Goal: Task Accomplishment & Management: Manage account settings

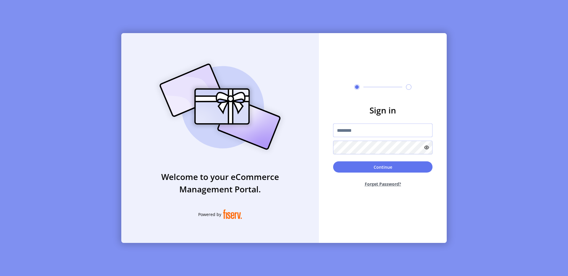
click at [344, 130] on input "text" at bounding box center [382, 131] width 99 height 14
type input "**********"
click at [340, 167] on button "Continue" at bounding box center [382, 167] width 99 height 11
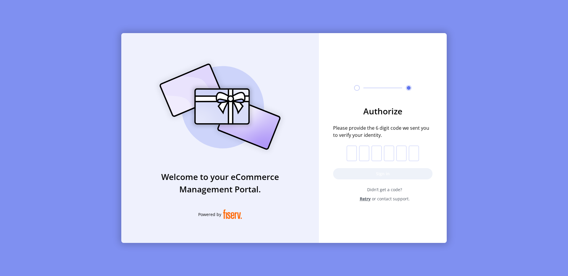
click at [350, 151] on input "text" at bounding box center [352, 153] width 10 height 15
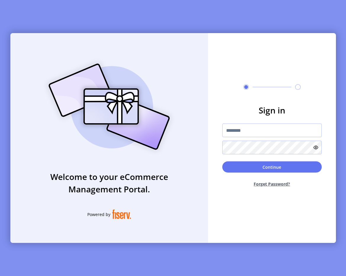
click at [282, 14] on div "Welcome to your eCommerce Management Portal. Powered by Sign in Continue Forget…" at bounding box center [173, 138] width 346 height 276
click at [281, 21] on div "Welcome to your eCommerce Management Portal. Powered by Sign in Continue Forget…" at bounding box center [173, 138] width 346 height 276
click at [243, 67] on div "Sign in Continue Forget Password?" at bounding box center [272, 138] width 128 height 210
click at [156, 17] on div "Welcome to your eCommerce Management Portal. Powered by Sign in Continue Forget…" at bounding box center [173, 138] width 346 height 276
click at [245, 101] on div "Sign in Continue Forget Password?" at bounding box center [272, 138] width 128 height 210
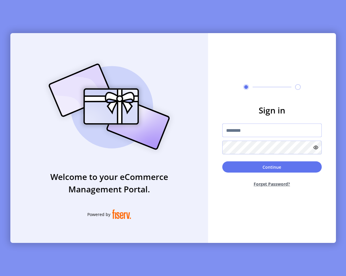
click at [244, 126] on input "text" at bounding box center [271, 131] width 99 height 14
click at [240, 56] on div "Sign in Continue Forget Password?" at bounding box center [272, 138] width 128 height 210
click at [239, 131] on input "text" at bounding box center [271, 131] width 99 height 14
type input "**********"
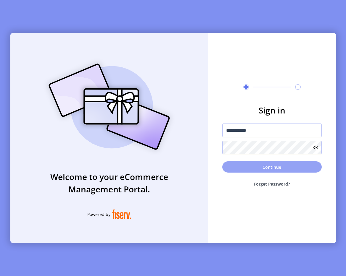
click at [250, 170] on button "Continue" at bounding box center [271, 167] width 99 height 11
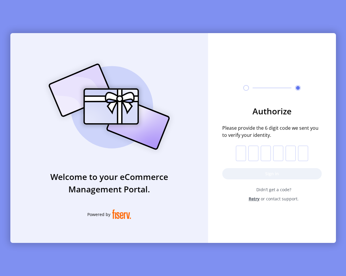
click at [239, 152] on input "text" at bounding box center [241, 153] width 10 height 15
paste input "*"
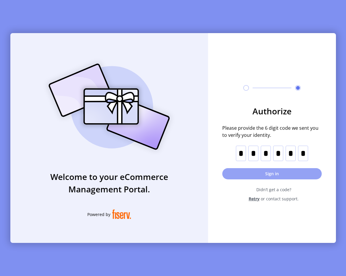
type input "*"
click at [254, 178] on button "Sign in" at bounding box center [271, 173] width 99 height 11
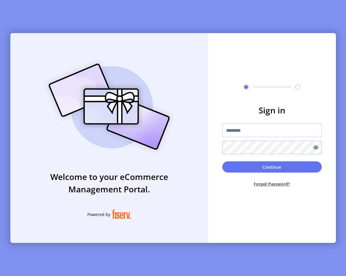
click at [245, 125] on input "text" at bounding box center [271, 131] width 99 height 14
click at [241, 132] on input "text" at bounding box center [271, 131] width 99 height 14
type input "**********"
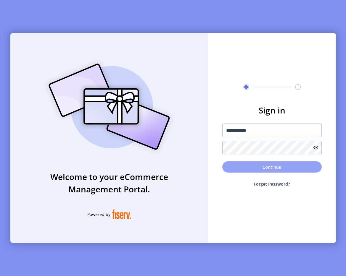
click at [270, 164] on button "Continue" at bounding box center [271, 167] width 99 height 11
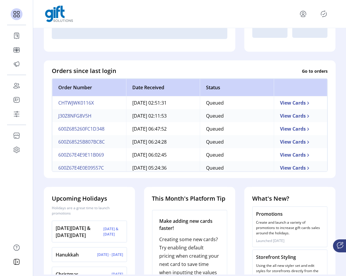
scroll to position [139, 0]
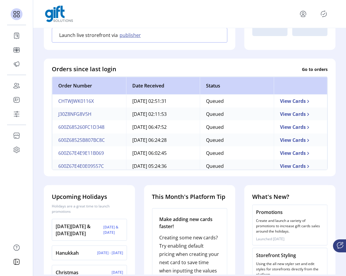
click at [85, 102] on td "CHTWJWK0116X" at bounding box center [89, 101] width 74 height 13
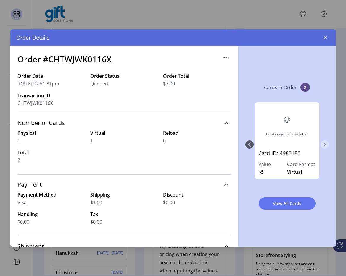
click at [322, 146] on icon "Next Page" at bounding box center [324, 144] width 5 height 5
click at [323, 32] on div "Order Details" at bounding box center [173, 37] width 326 height 17
click at [321, 38] on button "button" at bounding box center [324, 37] width 9 height 9
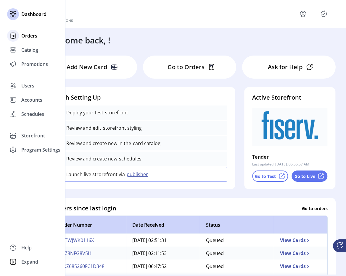
click at [18, 33] on div at bounding box center [13, 36] width 12 height 12
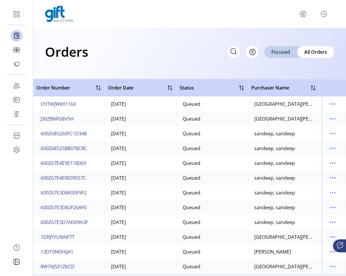
click at [66, 124] on td "J30Z8NFG8V5H" at bounding box center [69, 119] width 72 height 15
click at [68, 119] on span "J30Z8NFG8V5H" at bounding box center [57, 118] width 33 height 7
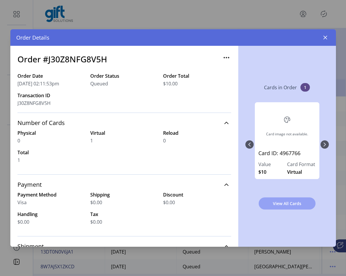
click at [278, 203] on span "View All Cards" at bounding box center [286, 204] width 41 height 6
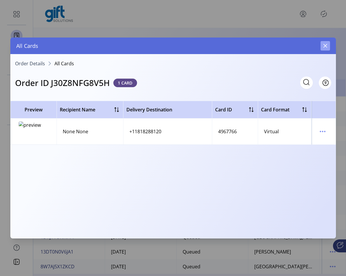
click at [324, 49] on button "button" at bounding box center [324, 45] width 9 height 9
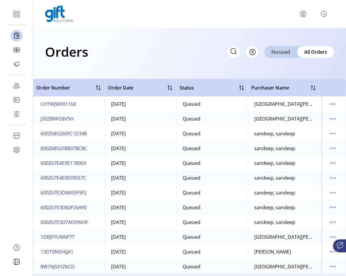
click at [322, 9] on p-button at bounding box center [323, 13] width 9 height 9
click at [322, 13] on icon "Publisher Panel" at bounding box center [323, 13] width 9 height 9
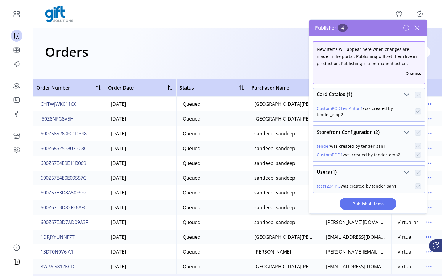
scroll to position [15, 0]
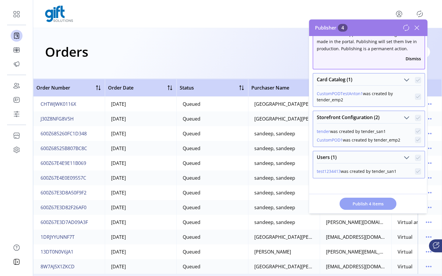
click at [353, 202] on span "Publish 4 Items" at bounding box center [367, 204] width 41 height 6
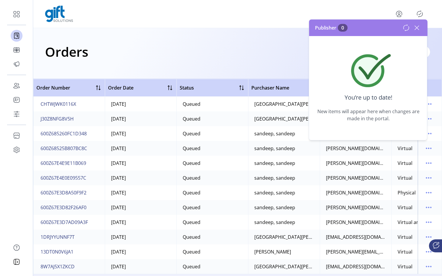
click at [419, 28] on icon at bounding box center [416, 27] width 9 height 9
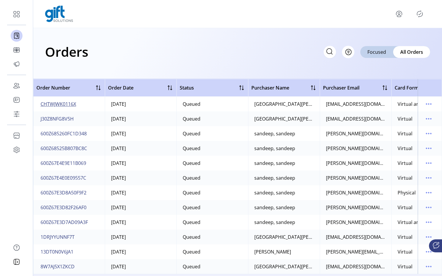
click at [73, 102] on span "CHTWJWK0116X" at bounding box center [59, 104] width 36 height 7
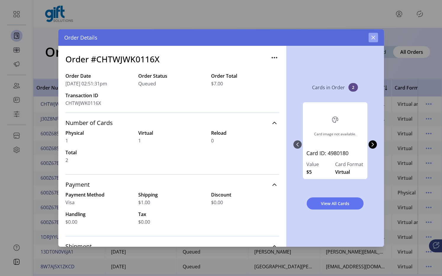
click at [374, 40] on button "button" at bounding box center [372, 37] width 9 height 9
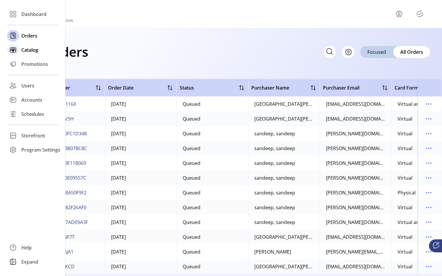
click at [33, 54] on div "Catalog" at bounding box center [32, 50] width 51 height 14
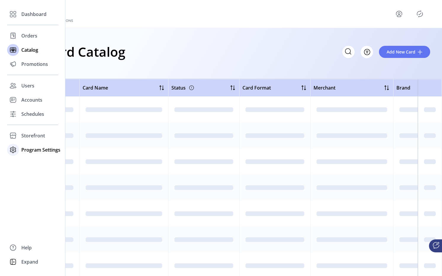
click at [22, 153] on span "Program Settings" at bounding box center [40, 149] width 39 height 7
click at [34, 157] on div "Templates" at bounding box center [32, 161] width 51 height 9
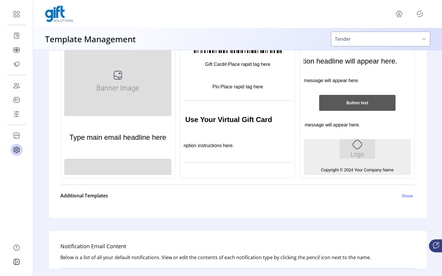
scroll to position [165, 0]
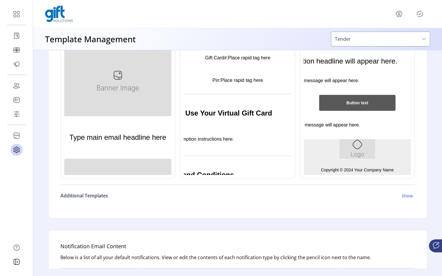
click at [103, 194] on h6 "Additional Templates" at bounding box center [84, 195] width 48 height 7
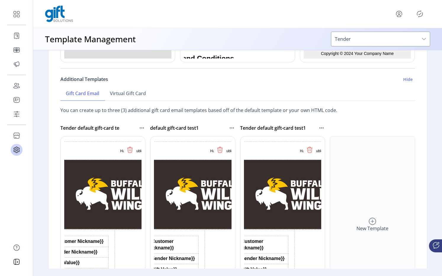
scroll to position [19, 0]
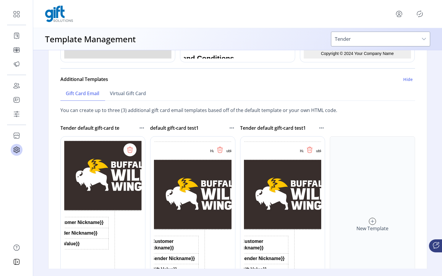
click at [130, 150] on icon at bounding box center [129, 149] width 9 height 9
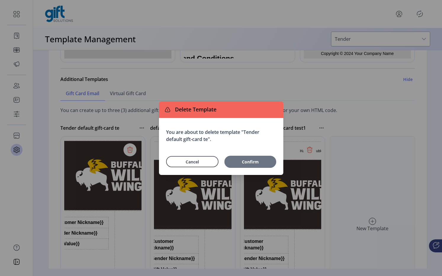
click at [239, 160] on span "Confirm" at bounding box center [250, 162] width 46 height 6
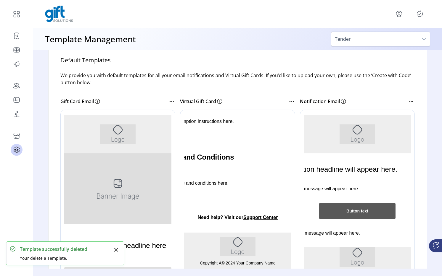
scroll to position [302, 0]
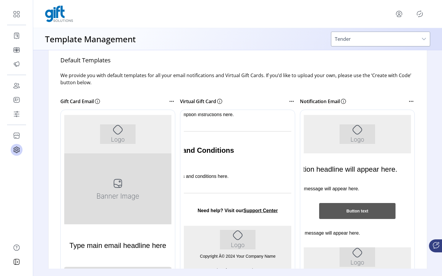
click at [421, 14] on icon "Publisher Panel" at bounding box center [419, 13] width 9 height 9
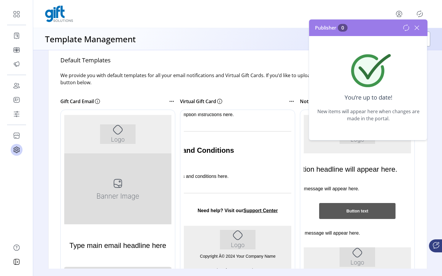
click at [413, 29] on icon at bounding box center [416, 27] width 9 height 9
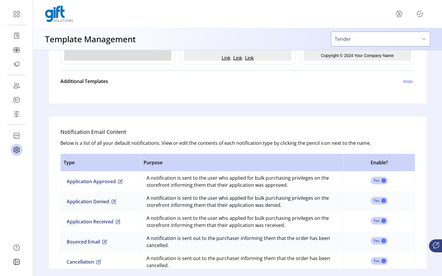
scroll to position [295, 0]
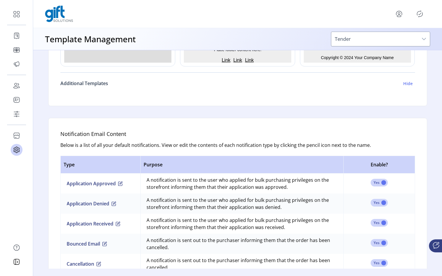
click at [94, 83] on h6 "Additional Templates" at bounding box center [84, 83] width 48 height 7
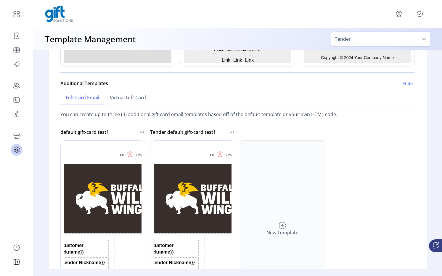
click at [128, 155] on icon at bounding box center [130, 154] width 4 height 5
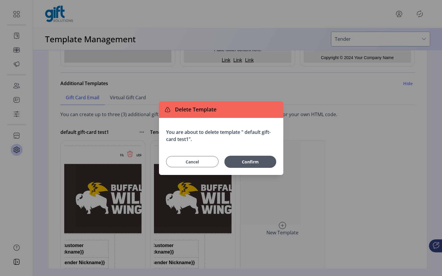
click at [205, 164] on span "Cancel" at bounding box center [192, 162] width 38 height 6
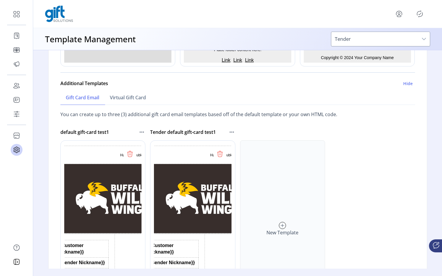
click at [221, 156] on icon at bounding box center [219, 153] width 9 height 9
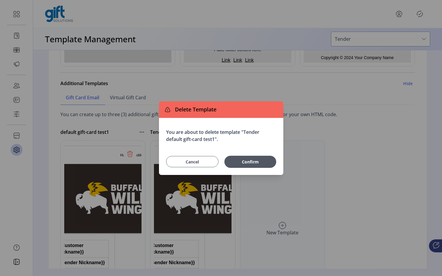
click at [212, 160] on button "Cancel" at bounding box center [192, 161] width 52 height 11
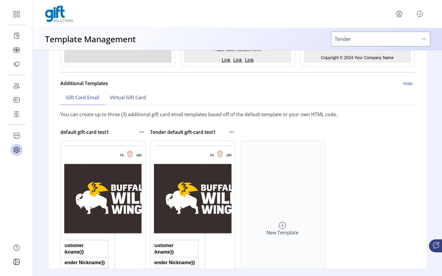
click at [128, 155] on icon at bounding box center [130, 154] width 4 height 5
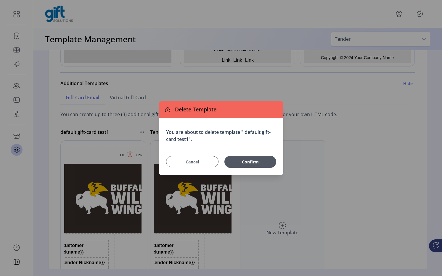
click at [202, 162] on span "Cancel" at bounding box center [192, 162] width 38 height 6
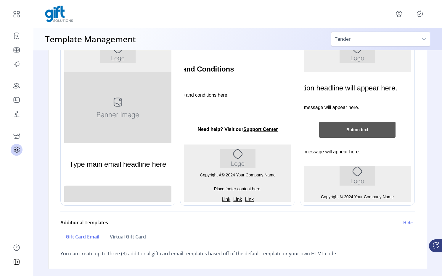
scroll to position [40, 0]
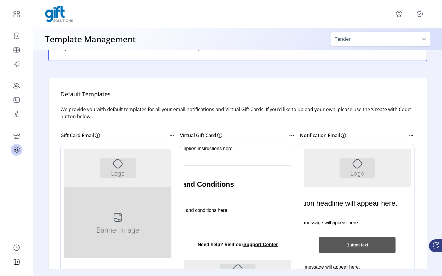
click at [169, 137] on icon at bounding box center [171, 135] width 7 height 7
click at [95, 136] on icon at bounding box center [97, 135] width 7 height 7
click at [98, 136] on icon at bounding box center [97, 135] width 7 height 7
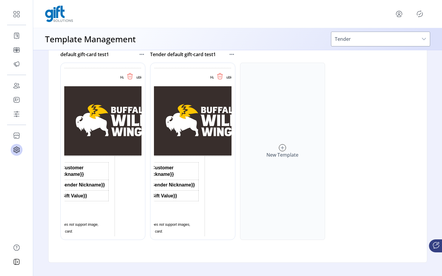
scroll to position [365, 0]
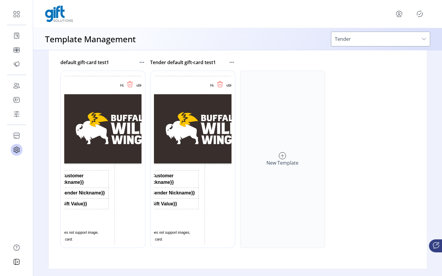
click at [231, 61] on icon at bounding box center [231, 62] width 7 height 7
click at [360, 121] on div "default gift-card test1 Tender default gift-card test1 New Template" at bounding box center [237, 151] width 355 height 194
click at [283, 147] on div "New Template" at bounding box center [282, 160] width 85 height 178
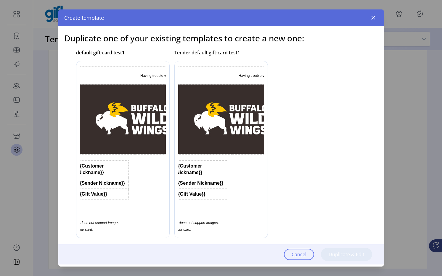
scroll to position [0, 0]
click at [197, 111] on img "Rich Text Area. Press ALT-0 for help." at bounding box center [231, 118] width 189 height 69
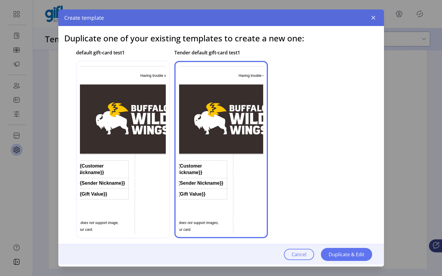
click at [371, 20] on icon "button" at bounding box center [373, 17] width 5 height 5
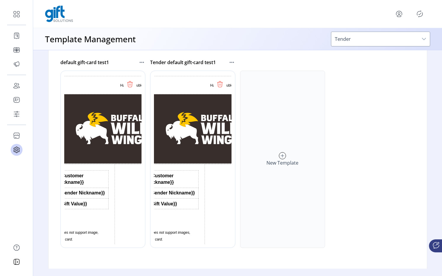
click at [399, 13] on icon "menu" at bounding box center [398, 13] width 9 height 9
click at [380, 41] on link "Sign Out" at bounding box center [377, 37] width 51 height 9
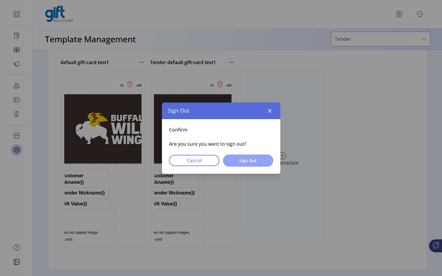
click at [257, 159] on span "Sign Out" at bounding box center [248, 161] width 35 height 6
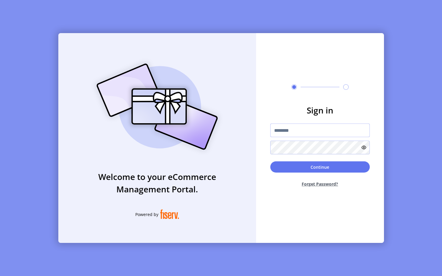
click at [300, 127] on input "text" at bounding box center [319, 131] width 99 height 14
type input "**********"
click at [310, 164] on button "Continue" at bounding box center [319, 167] width 99 height 11
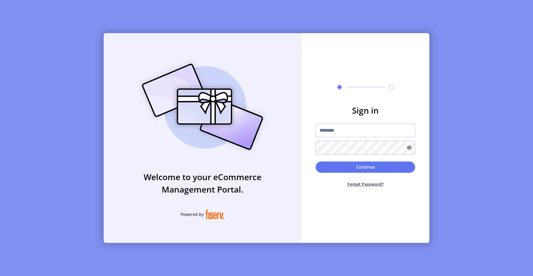
click at [331, 129] on input "text" at bounding box center [364, 131] width 99 height 14
type input "**********"
click at [348, 107] on h3 "Sign in" at bounding box center [364, 110] width 99 height 12
click at [323, 156] on form "**********" at bounding box center [365, 148] width 128 height 88
click at [320, 159] on form "**********" at bounding box center [365, 148] width 128 height 88
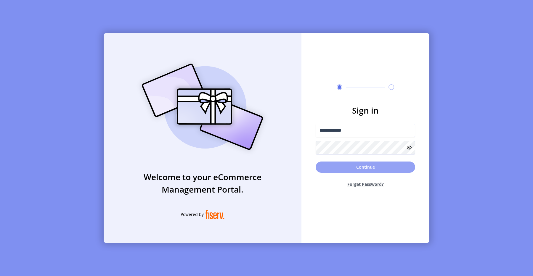
click at [323, 167] on button "Continue" at bounding box center [364, 167] width 99 height 11
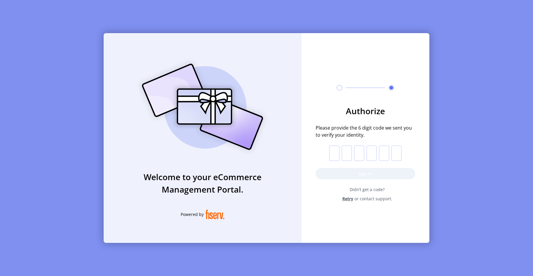
click at [332, 152] on input "text" at bounding box center [334, 153] width 10 height 15
click at [336, 152] on input "text" at bounding box center [334, 153] width 10 height 15
paste input "*"
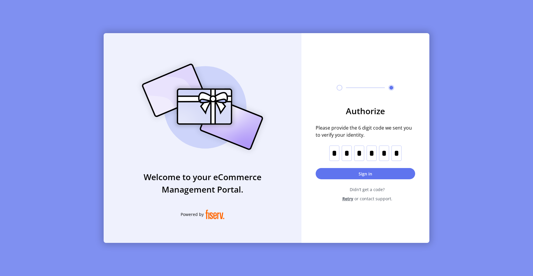
type input "*"
click at [370, 178] on button "Sign in" at bounding box center [364, 173] width 99 height 11
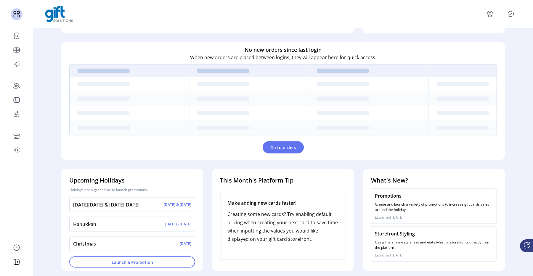
scroll to position [158, 0]
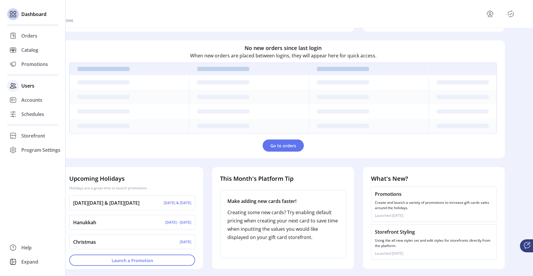
click at [23, 88] on span "Users" at bounding box center [27, 85] width 13 height 7
click at [21, 87] on div "Users" at bounding box center [32, 86] width 51 height 14
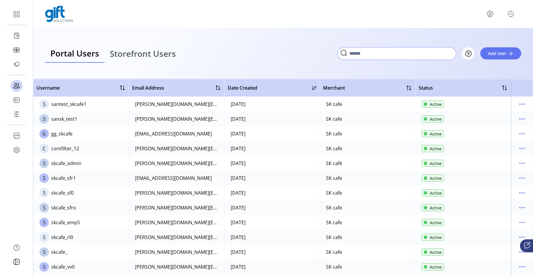
click at [431, 57] on input "Search" at bounding box center [396, 53] width 118 height 12
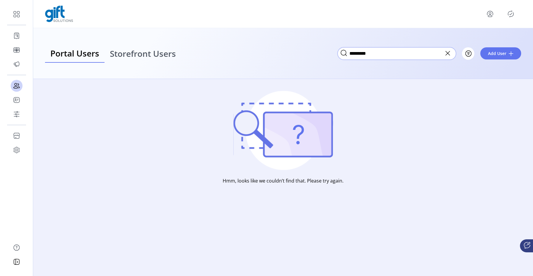
click at [378, 54] on input "*********" at bounding box center [396, 53] width 118 height 12
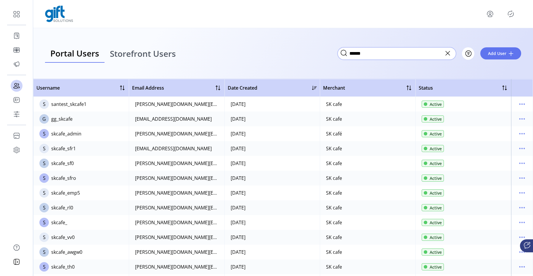
type input "******"
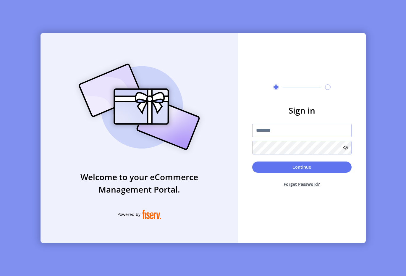
click at [272, 135] on input "text" at bounding box center [301, 131] width 99 height 14
type input "**********"
click at [290, 171] on button "Continue" at bounding box center [301, 167] width 99 height 11
click at [312, 131] on input "text" at bounding box center [301, 131] width 99 height 14
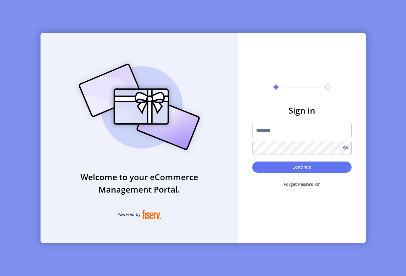
type input "**********"
click at [274, 164] on button "Continue" at bounding box center [301, 167] width 99 height 11
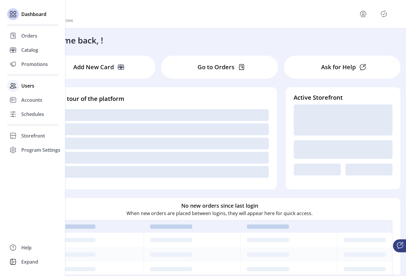
click at [30, 85] on span "Users" at bounding box center [27, 85] width 13 height 7
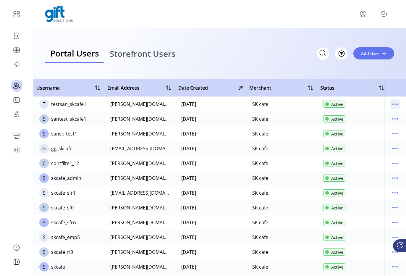
click at [391, 102] on icon "menu" at bounding box center [395, 103] width 9 height 9
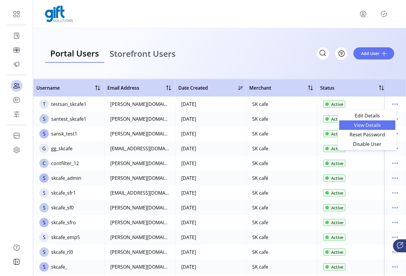
click at [373, 127] on span "View Details" at bounding box center [367, 125] width 49 height 5
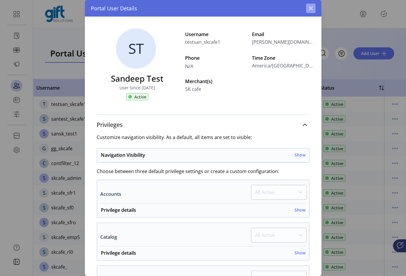
click at [312, 9] on icon "button" at bounding box center [311, 9] width 4 height 4
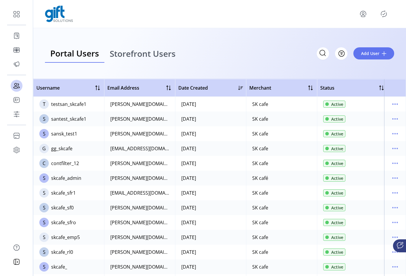
click at [365, 16] on icon "menu" at bounding box center [363, 13] width 9 height 9
click at [355, 36] on span "Sign Out" at bounding box center [342, 37] width 44 height 5
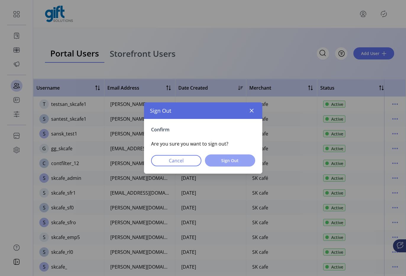
click at [228, 161] on span "Sign Out" at bounding box center [230, 160] width 35 height 6
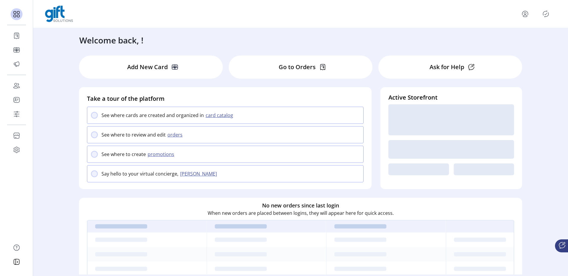
click at [525, 16] on icon "menu" at bounding box center [525, 13] width 9 height 9
click at [507, 40] on span "Sign Out" at bounding box center [504, 37] width 44 height 5
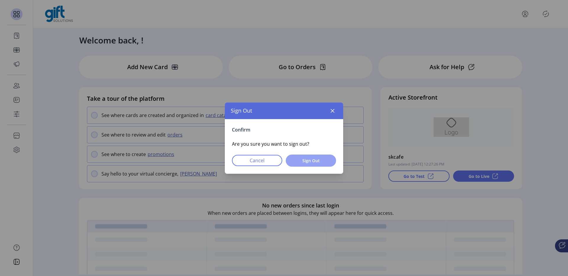
click at [313, 160] on span "Sign Out" at bounding box center [311, 161] width 35 height 6
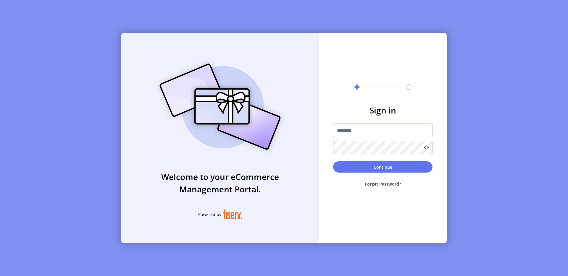
click at [347, 136] on input "text" at bounding box center [382, 131] width 99 height 14
click at [117, 93] on div "Welcome to your eCommerce Management Portal. Powered by Sign in Continue Forget…" at bounding box center [284, 138] width 568 height 276
click at [23, 35] on div "Welcome to your eCommerce Management Portal. Powered by Sign in Continue Forget…" at bounding box center [284, 138] width 568 height 276
drag, startPoint x: 32, startPoint y: 33, endPoint x: 231, endPoint y: 107, distance: 212.1
click at [36, 36] on div "Welcome to your eCommerce Management Portal. Powered by Sign in Continue Forget…" at bounding box center [284, 138] width 568 height 276
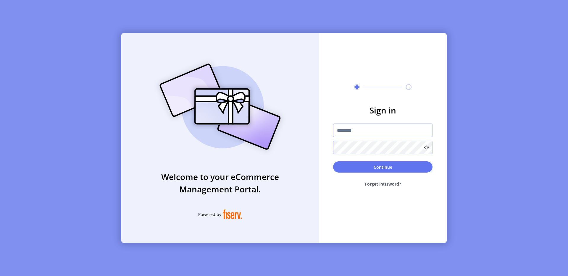
drag, startPoint x: 372, startPoint y: 136, endPoint x: 365, endPoint y: 132, distance: 8.1
click at [371, 136] on input "text" at bounding box center [382, 131] width 99 height 14
type input "**********"
click at [392, 169] on button "Continue" at bounding box center [382, 167] width 99 height 11
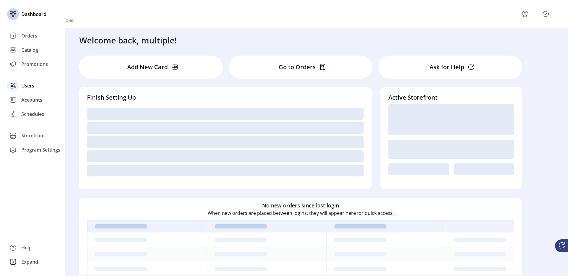
click at [22, 86] on span "Users" at bounding box center [27, 85] width 13 height 7
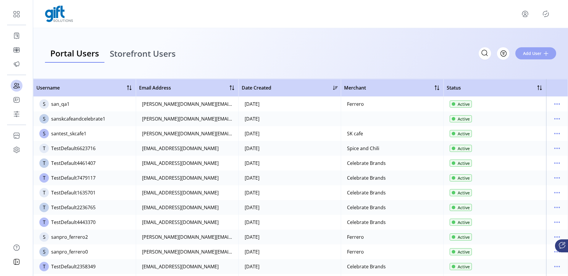
click at [534, 54] on span "Add User" at bounding box center [532, 53] width 18 height 6
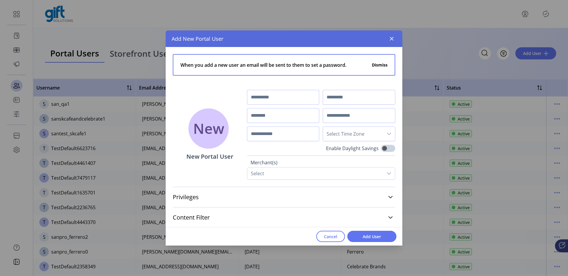
click at [270, 96] on input "text" at bounding box center [283, 97] width 72 height 15
type input "*"
type input "*******"
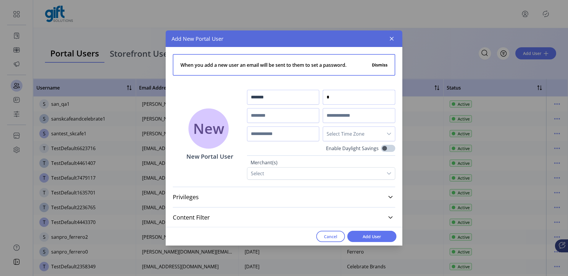
click at [325, 97] on input "*" at bounding box center [359, 97] width 72 height 15
type input "****"
click at [323, 112] on input "text" at bounding box center [359, 115] width 72 height 15
type input "**********"
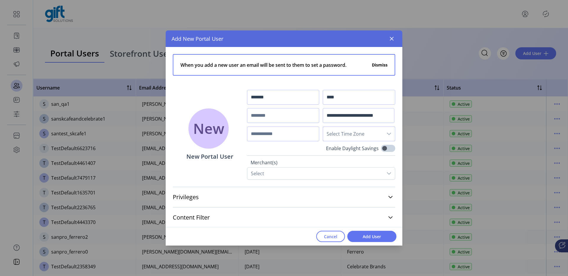
scroll to position [0, 0]
click at [323, 130] on span "Select Time Zone" at bounding box center [353, 134] width 60 height 14
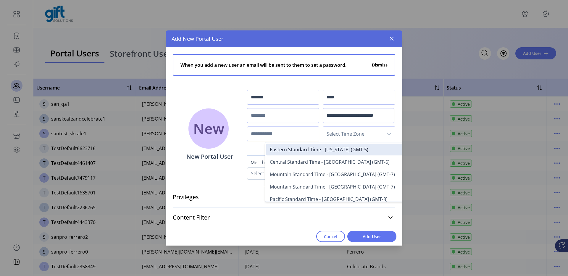
click at [329, 130] on span "Select Time Zone" at bounding box center [353, 134] width 60 height 14
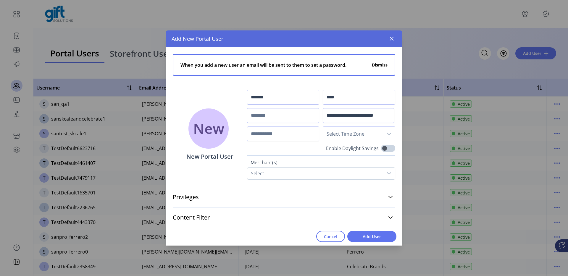
click at [330, 136] on span "Select Time Zone" at bounding box center [353, 134] width 60 height 14
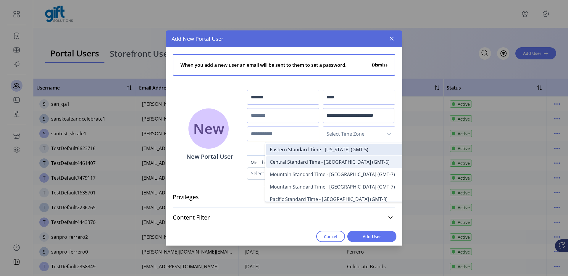
click at [316, 157] on li "Central Standard Time - Chicago (GMT-6)" at bounding box center [345, 162] width 158 height 12
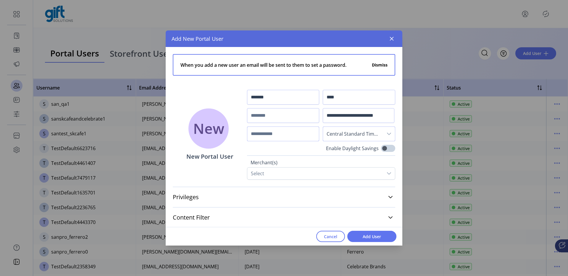
click at [273, 133] on input "text" at bounding box center [283, 134] width 72 height 15
click at [279, 117] on input "text" at bounding box center [283, 115] width 72 height 15
type input "**********"
click at [281, 170] on div "Select" at bounding box center [315, 174] width 136 height 12
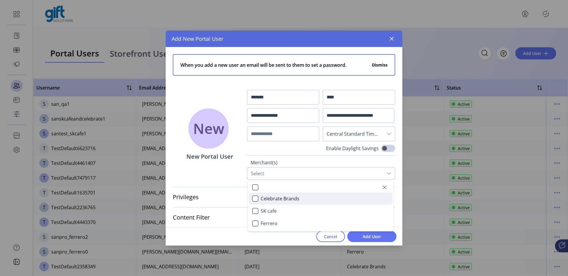
scroll to position [4, 26]
click at [256, 212] on div "SK cafe" at bounding box center [255, 211] width 6 height 6
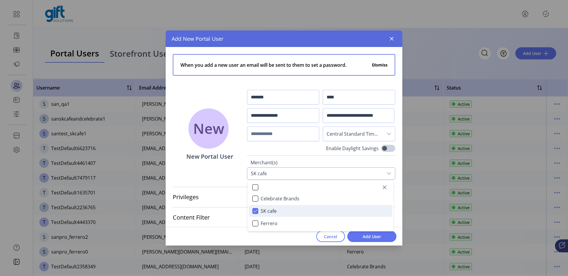
click at [255, 213] on icon "SK cafe" at bounding box center [255, 211] width 4 height 4
click at [384, 186] on icon "Close" at bounding box center [384, 187] width 5 height 5
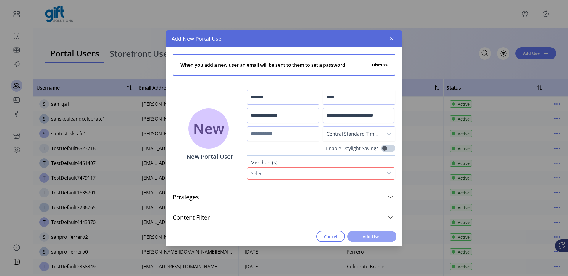
click at [360, 236] on span "Add User" at bounding box center [372, 237] width 34 height 6
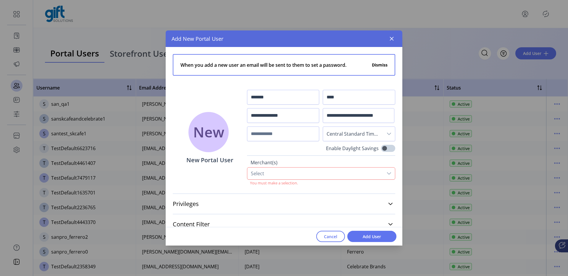
click at [283, 173] on div "Select" at bounding box center [315, 174] width 136 height 12
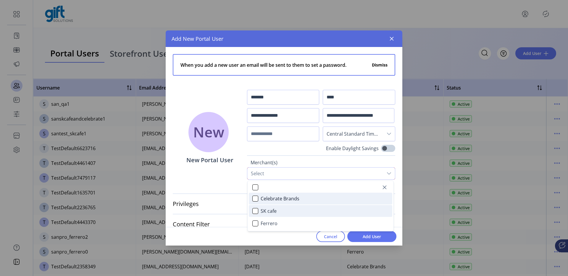
click at [267, 211] on span "SK cafe" at bounding box center [269, 211] width 16 height 7
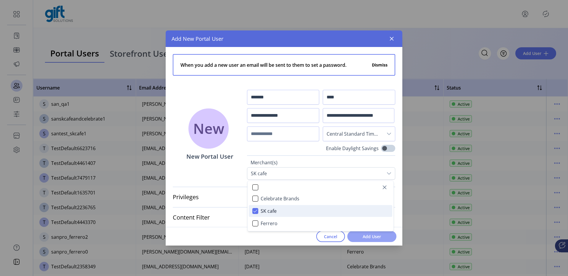
click at [363, 236] on span "Add User" at bounding box center [372, 237] width 34 height 6
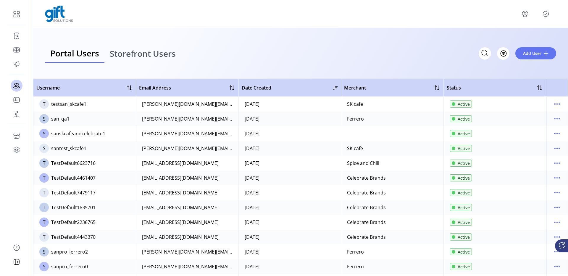
click at [523, 16] on icon "menu" at bounding box center [525, 13] width 9 height 9
click at [510, 39] on span "Sign Out" at bounding box center [504, 37] width 44 height 5
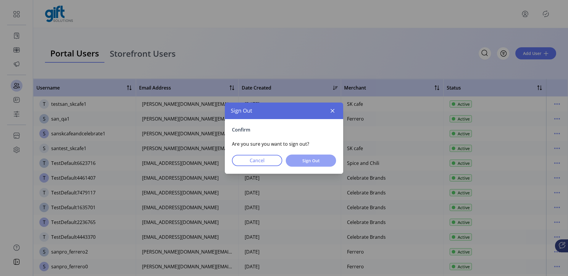
click at [330, 160] on button "Sign Out" at bounding box center [311, 161] width 50 height 12
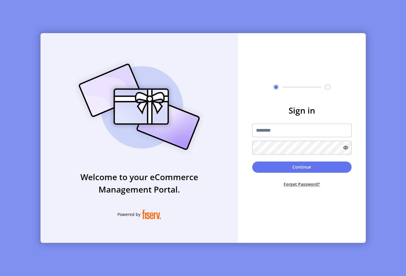
click at [269, 131] on input "text" at bounding box center [301, 131] width 99 height 14
click at [266, 128] on input "text" at bounding box center [301, 131] width 99 height 14
type input "**********"
click at [270, 160] on form "**********" at bounding box center [302, 148] width 128 height 88
click at [270, 163] on button "Continue" at bounding box center [301, 167] width 99 height 11
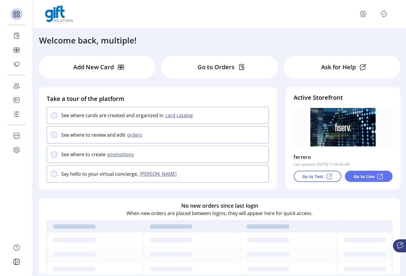
click at [363, 16] on icon "menu" at bounding box center [363, 13] width 9 height 9
click at [361, 14] on icon "menu" at bounding box center [363, 13] width 9 height 9
click at [344, 38] on span "Sign Out" at bounding box center [342, 37] width 44 height 5
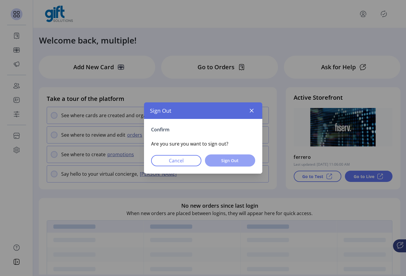
click at [242, 159] on span "Sign Out" at bounding box center [230, 160] width 35 height 6
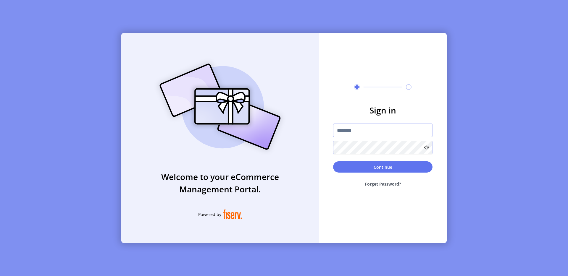
click at [378, 124] on input "text" at bounding box center [382, 131] width 99 height 14
click at [372, 24] on div "Welcome to your eCommerce Management Portal. Powered by Sign in Continue Forget…" at bounding box center [284, 138] width 568 height 276
click at [83, 97] on div "Welcome to your eCommerce Management Portal. Powered by Sign in Continue Forget…" at bounding box center [284, 138] width 568 height 276
click at [346, 139] on div at bounding box center [382, 139] width 99 height 31
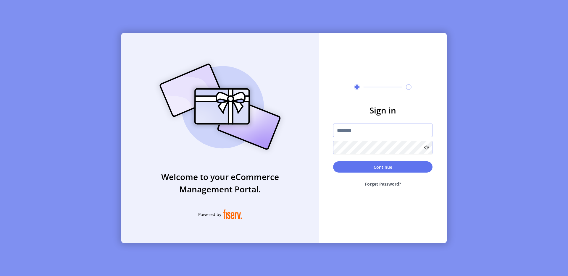
click at [347, 131] on input "text" at bounding box center [382, 131] width 99 height 14
type input "**********"
click at [386, 167] on button "Continue" at bounding box center [382, 167] width 99 height 11
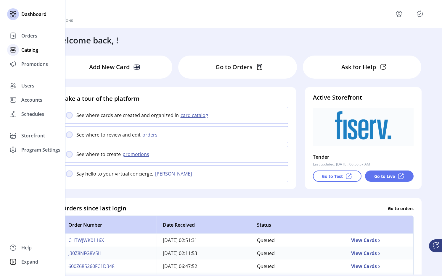
click at [19, 50] on div "Catalog" at bounding box center [32, 50] width 51 height 14
click at [24, 52] on span "Catalog" at bounding box center [29, 49] width 17 height 7
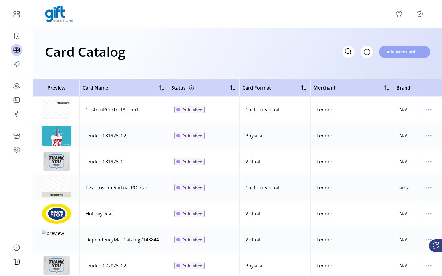
click at [386, 54] on span "Add New Card" at bounding box center [400, 52] width 29 height 6
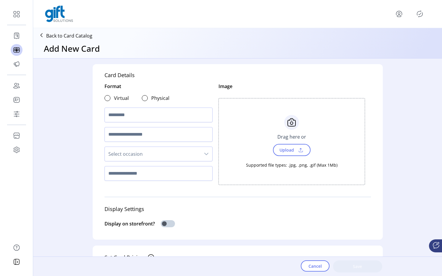
scroll to position [12, 0]
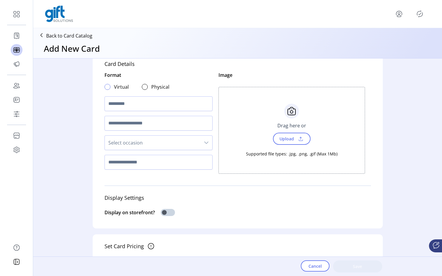
click at [106, 87] on div at bounding box center [107, 87] width 6 height 6
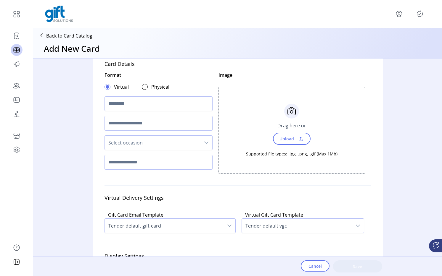
scroll to position [4, 2]
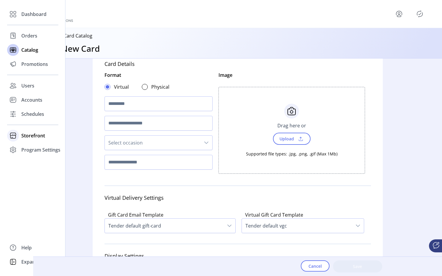
click at [33, 133] on span "Storefront" at bounding box center [33, 135] width 24 height 7
click at [37, 152] on div "Dashboard Orders Catalog Promotions Users Accounts Schedules Storefront Configu…" at bounding box center [32, 91] width 51 height 169
click at [42, 148] on span "Configuration" at bounding box center [36, 147] width 31 height 7
click at [37, 150] on span "Configuration" at bounding box center [36, 147] width 31 height 7
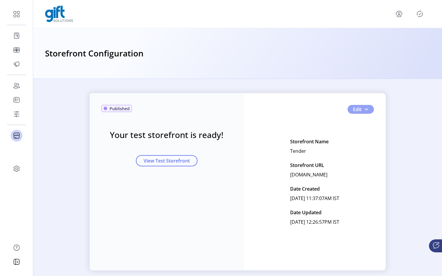
click at [369, 111] on button "Edit" at bounding box center [360, 109] width 26 height 9
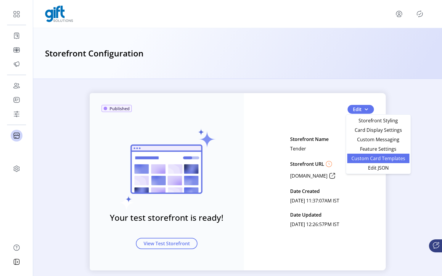
click at [367, 158] on span "Custom Card Templates" at bounding box center [378, 158] width 55 height 5
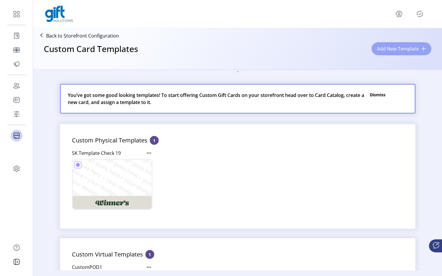
click at [394, 49] on span "Add New Template" at bounding box center [398, 48] width 42 height 7
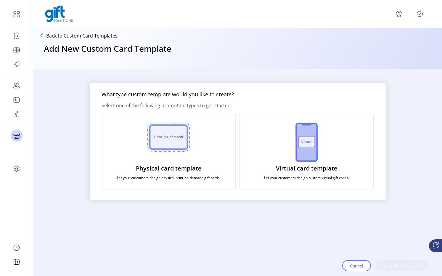
click at [189, 143] on div "Physical card template Let your customers design physical print-on-demand gift …" at bounding box center [168, 152] width 134 height 76
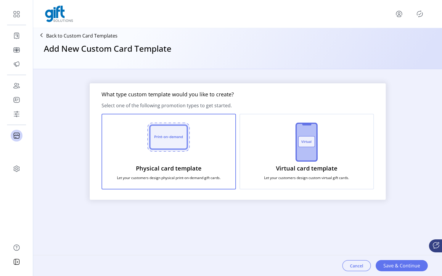
click at [346, 270] on button "Cancel" at bounding box center [356, 265] width 29 height 11
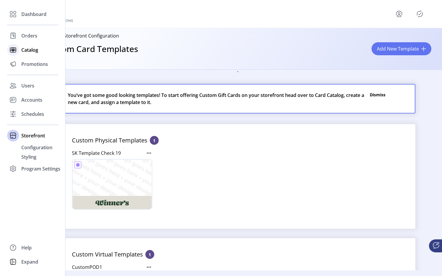
click at [16, 47] on icon at bounding box center [12, 49] width 9 height 9
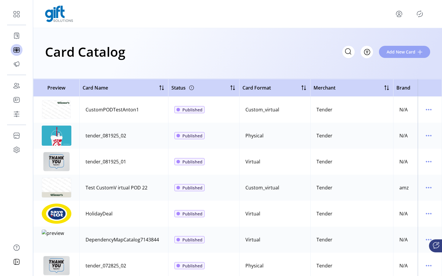
click at [393, 54] on span "Add New Card" at bounding box center [400, 52] width 29 height 6
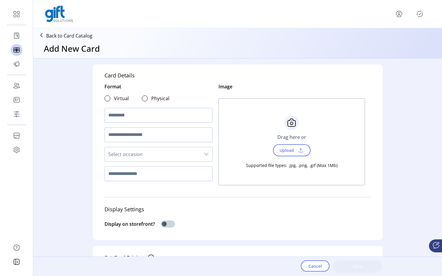
click at [109, 102] on div "Virtual Physical" at bounding box center [136, 99] width 65 height 12
click at [107, 100] on div at bounding box center [107, 99] width 6 height 6
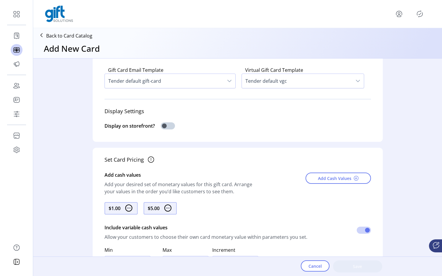
scroll to position [152, 0]
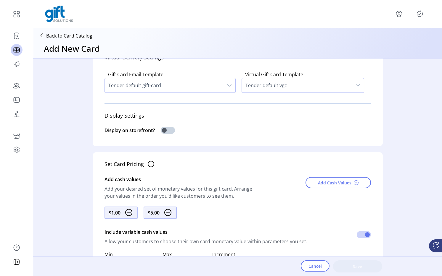
click at [162, 87] on span "Tender default gift-card" at bounding box center [164, 85] width 119 height 14
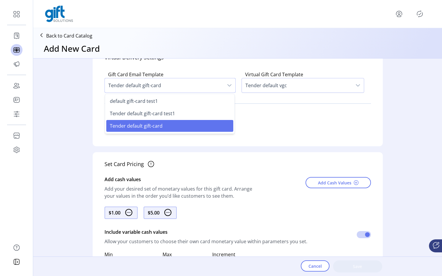
click at [286, 80] on span "Tender default vgc" at bounding box center [297, 85] width 110 height 14
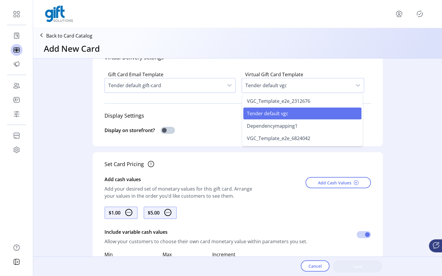
click at [183, 133] on div "Display on storefront?" at bounding box center [237, 131] width 266 height 16
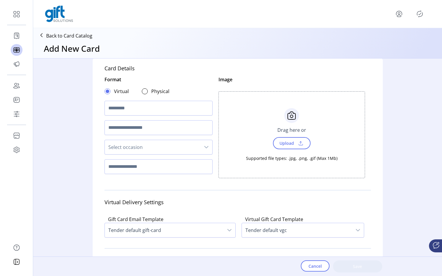
scroll to position [0, 0]
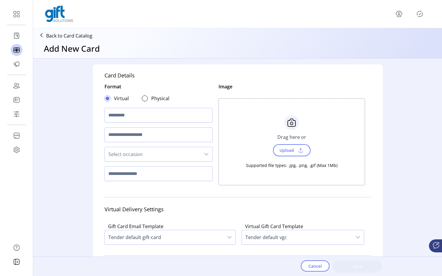
click at [158, 77] on div "Card Details Format Virtual Physical Select occasion Image Choose Upload Cancel…" at bounding box center [238, 182] width 290 height 234
click at [69, 33] on p "Back to Card Catalog" at bounding box center [69, 35] width 46 height 7
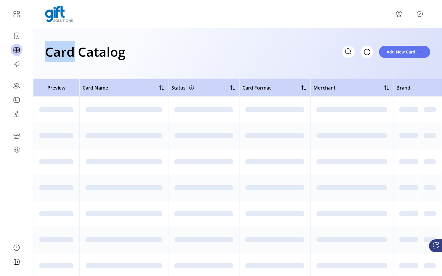
click at [69, 33] on div "Card Catalog Filter Add New Card" at bounding box center [237, 53] width 409 height 51
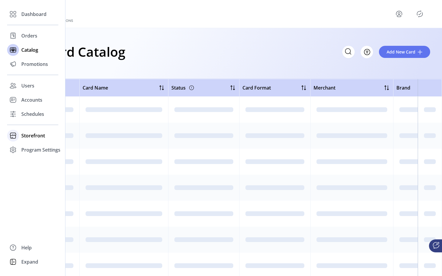
click at [30, 133] on span "Storefront" at bounding box center [33, 135] width 24 height 7
click at [25, 168] on span "Program Settings" at bounding box center [40, 168] width 39 height 7
click at [37, 161] on span "Templates" at bounding box center [32, 161] width 23 height 7
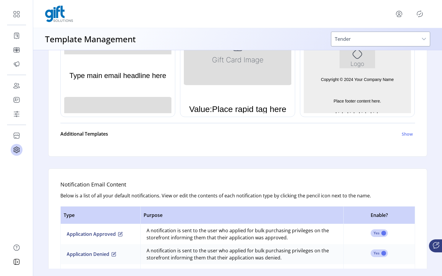
scroll to position [285, 0]
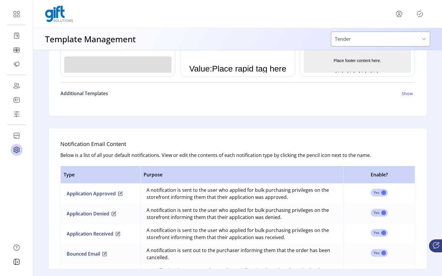
click at [104, 94] on h6 "Additional Templates" at bounding box center [84, 93] width 48 height 7
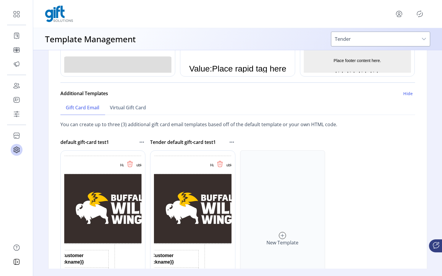
click at [169, 197] on img "Rich Text Area. Press ALT-0 for help." at bounding box center [203, 208] width 189 height 69
click at [240, 195] on div "New Template" at bounding box center [282, 240] width 85 height 178
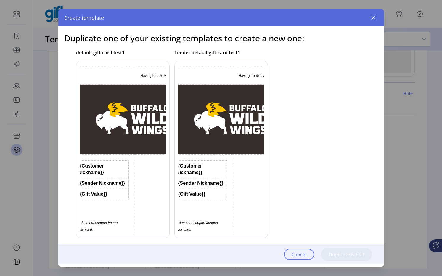
scroll to position [0, 0]
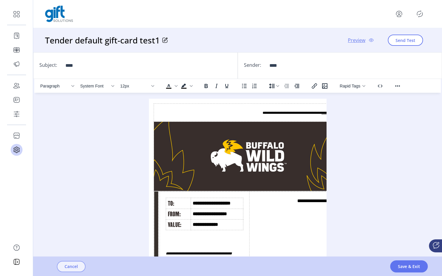
click at [65, 265] on span "Cancel" at bounding box center [71, 267] width 13 height 6
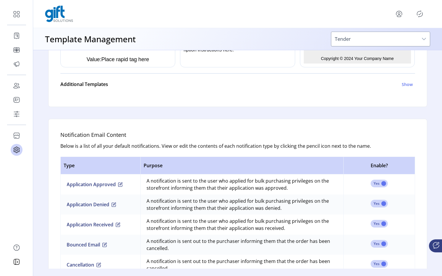
scroll to position [293, 0]
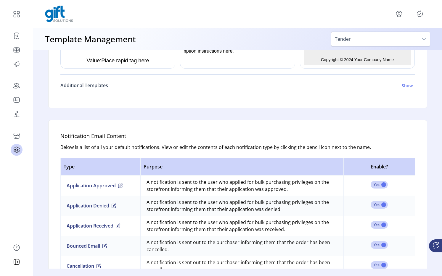
click at [105, 87] on h6 "Additional Templates" at bounding box center [84, 85] width 48 height 7
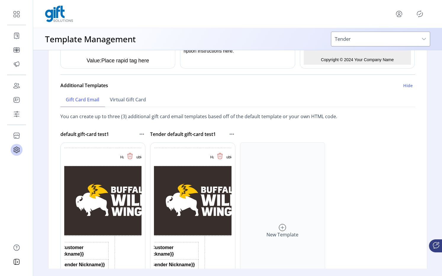
click at [268, 198] on div "New Template" at bounding box center [282, 232] width 85 height 178
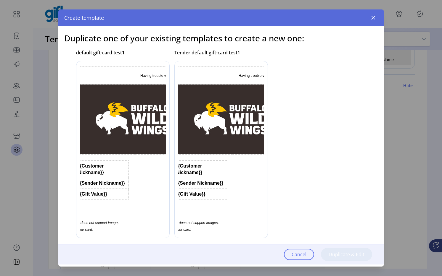
scroll to position [0, 0]
click at [228, 118] on img "Rich Text Area. Press ALT-0 for help." at bounding box center [231, 118] width 189 height 69
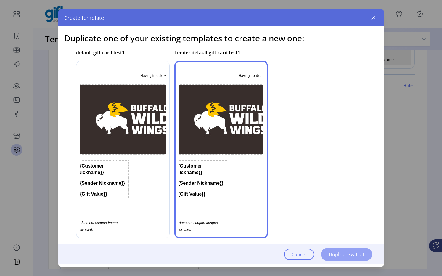
click at [353, 257] on span "Duplicate & Edit" at bounding box center [346, 254] width 36 height 7
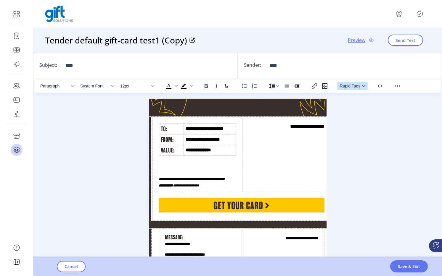
click at [353, 88] on span "Rapid Tags" at bounding box center [350, 86] width 21 height 5
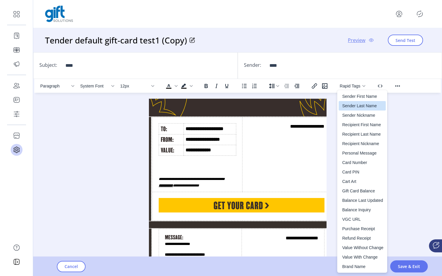
click at [253, 212] on img "Rich Text Area. Press ALT-0 for help." at bounding box center [241, 205] width 166 height 14
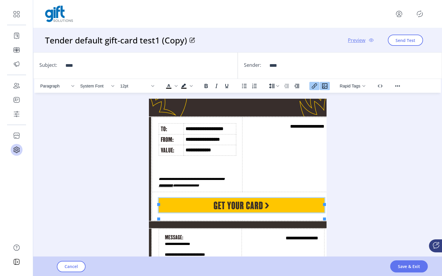
click at [253, 212] on img "Rich Text Area. Press ALT-0 for help." at bounding box center [241, 205] width 166 height 14
click at [315, 88] on icon "Insert/edit link" at bounding box center [314, 86] width 7 height 7
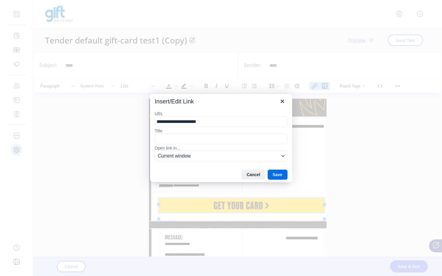
click at [236, 122] on input "**********" at bounding box center [221, 122] width 133 height 11
click at [278, 177] on button "Save" at bounding box center [278, 175] width 20 height 10
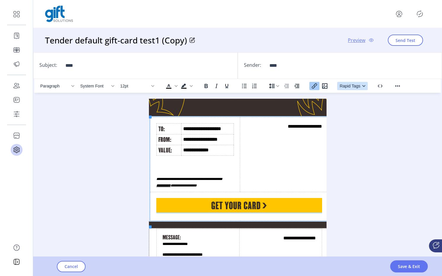
click at [346, 86] on span "Rapid Tags" at bounding box center [350, 86] width 21 height 5
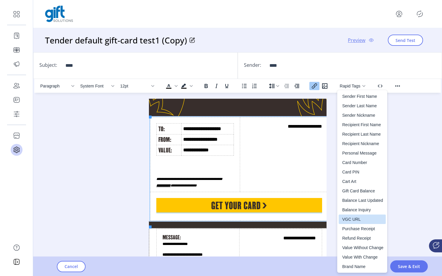
click at [356, 220] on div "VGC URL" at bounding box center [362, 219] width 41 height 7
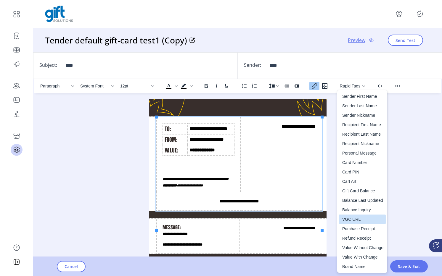
scroll to position [75, 11]
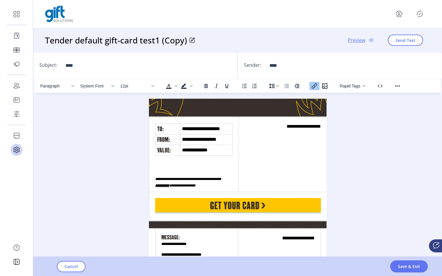
click at [191, 41] on icon at bounding box center [191, 40] width 5 height 5
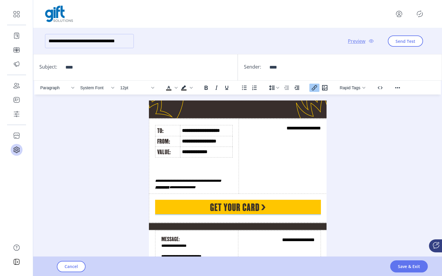
click at [130, 45] on input "**********" at bounding box center [89, 41] width 89 height 14
type input "**********"
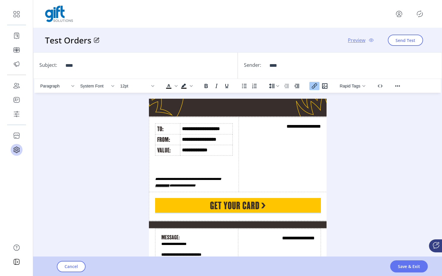
drag, startPoint x: 404, startPoint y: 267, endPoint x: 337, endPoint y: 173, distance: 114.6
click at [337, 173] on div "Test Orders Preview Send Test Subject: **** Sender: **** Paragraph System Font …" at bounding box center [237, 142] width 409 height 228
click at [407, 265] on span "Save & Exit" at bounding box center [409, 267] width 22 height 6
click at [356, 40] on span "Preview" at bounding box center [356, 40] width 17 height 7
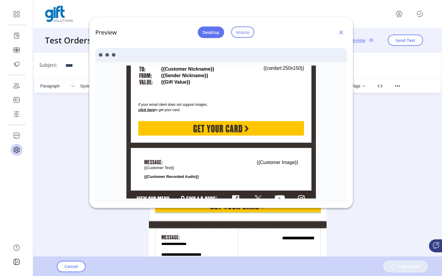
scroll to position [135, 0]
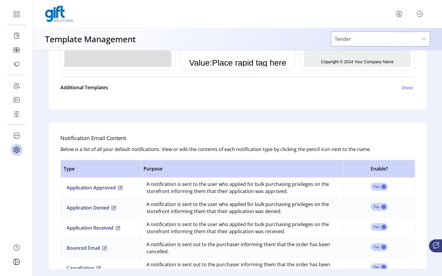
scroll to position [268, 0]
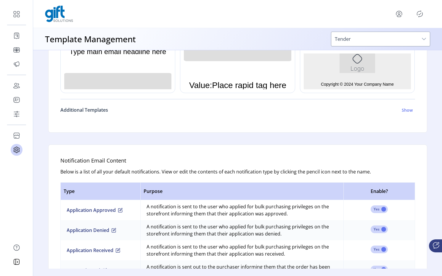
click at [103, 112] on h6 "Additional Templates" at bounding box center [84, 110] width 48 height 7
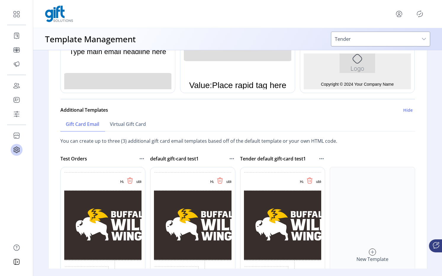
click at [250, 199] on img "Rich Text Area. Press ALT-0 for help." at bounding box center [293, 225] width 189 height 69
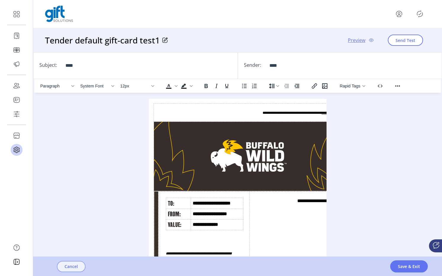
click at [73, 271] on button "Cancel" at bounding box center [71, 266] width 29 height 11
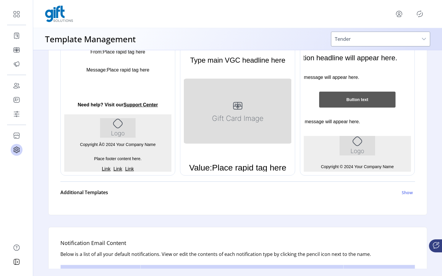
scroll to position [194, 0]
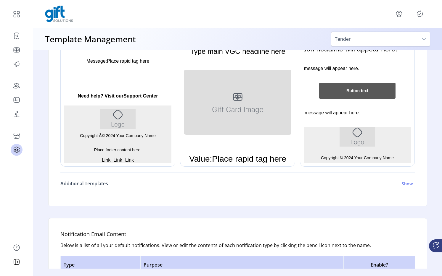
click at [97, 184] on h6 "Additional Templates" at bounding box center [84, 183] width 48 height 7
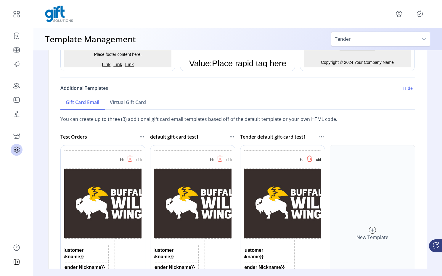
scroll to position [308, 0]
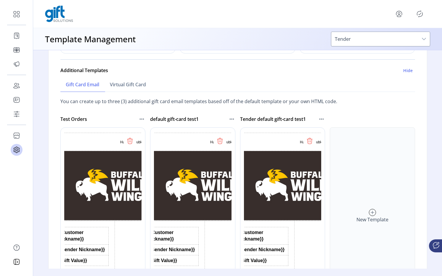
click at [141, 116] on icon at bounding box center [141, 119] width 7 height 7
click at [141, 119] on icon at bounding box center [141, 119] width 1 height 1
click at [154, 139] on span "Send Preview" at bounding box center [166, 139] width 49 height 5
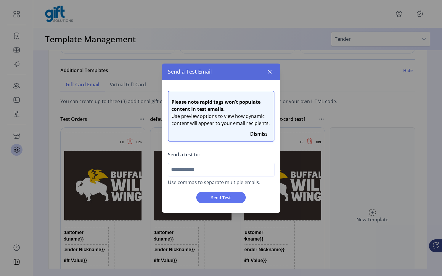
click at [197, 175] on input "text" at bounding box center [221, 170] width 107 height 14
type input "**********"
click at [215, 194] on button "Send Test" at bounding box center [220, 198] width 49 height 12
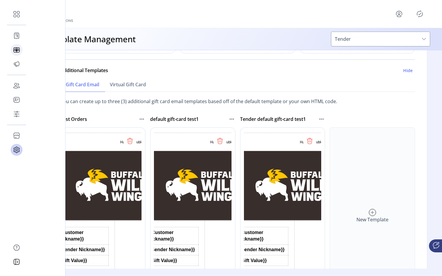
click at [0, 0] on span "Catalog" at bounding box center [0, 0] width 0 height 0
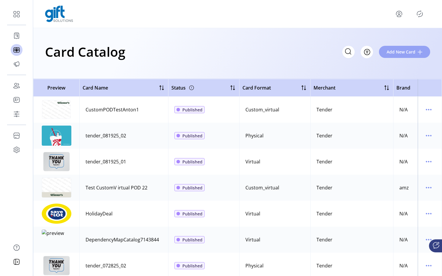
click at [395, 53] on span "Add New Card" at bounding box center [400, 52] width 29 height 6
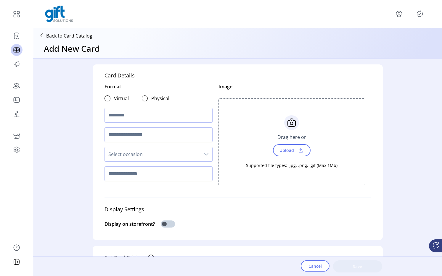
click at [280, 149] on span "Upload" at bounding box center [286, 150] width 20 height 9
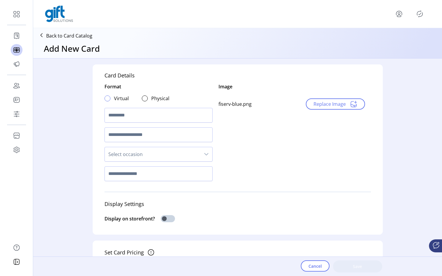
click at [105, 100] on div at bounding box center [107, 99] width 6 height 6
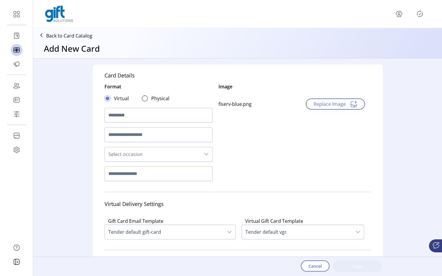
click at [118, 115] on input "text" at bounding box center [158, 115] width 108 height 15
click at [128, 116] on input "**********" at bounding box center [158, 115] width 108 height 15
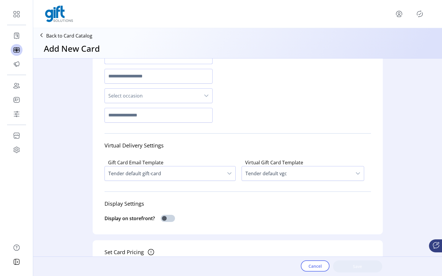
scroll to position [59, 0]
type input "**********"
click at [143, 181] on span "Tender default gift-card" at bounding box center [164, 173] width 119 height 14
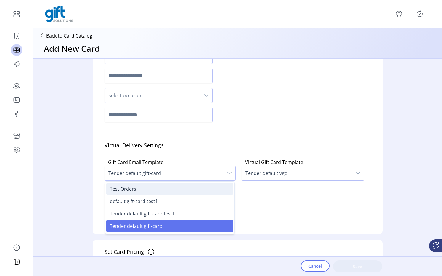
click at [135, 195] on li "Test Orders" at bounding box center [169, 189] width 127 height 12
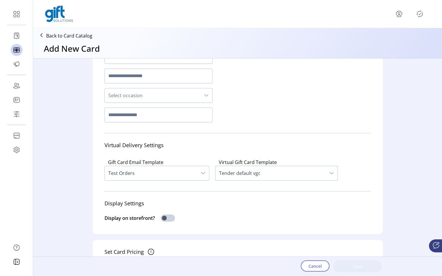
click at [259, 181] on span "Tender default vgc" at bounding box center [270, 173] width 110 height 14
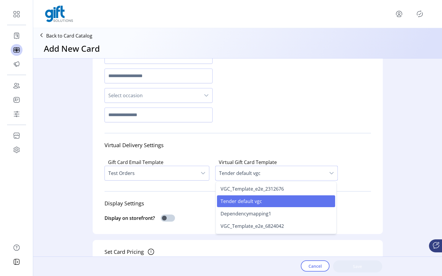
click at [255, 205] on span "Tender default vgc" at bounding box center [240, 201] width 41 height 7
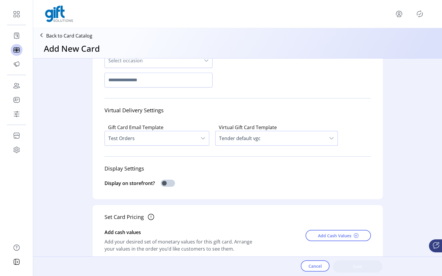
scroll to position [113, 0]
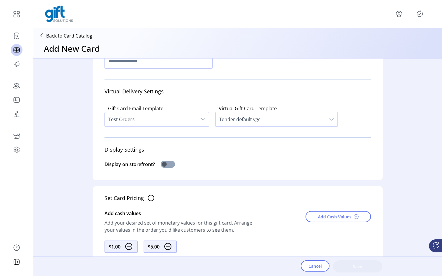
click at [161, 168] on span at bounding box center [168, 164] width 14 height 7
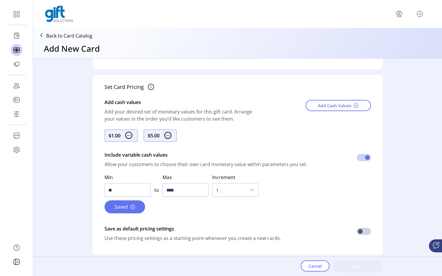
scroll to position [284, 0]
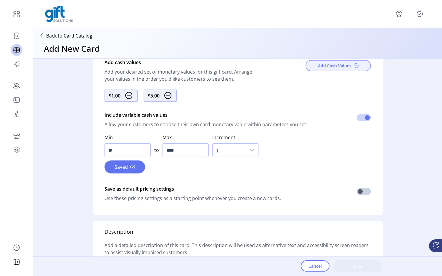
click at [322, 69] on span "Add Cash Values" at bounding box center [334, 66] width 33 height 6
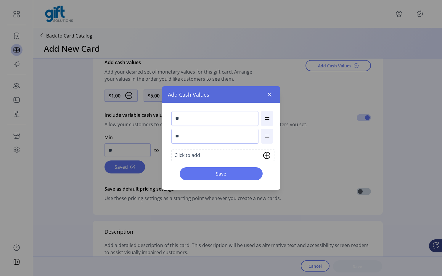
click at [186, 157] on div "Click to add" at bounding box center [187, 155] width 26 height 7
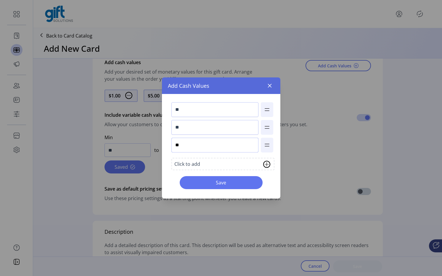
click at [188, 149] on input "**" at bounding box center [214, 145] width 87 height 15
type input "**"
click at [212, 186] on span "Save" at bounding box center [220, 182] width 67 height 7
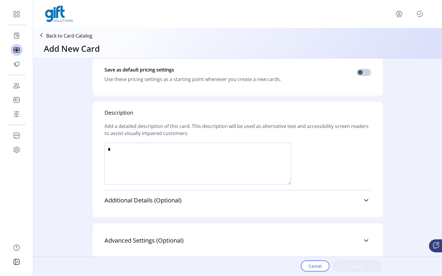
scroll to position [415, 0]
click at [239, 168] on textarea at bounding box center [197, 164] width 186 height 42
type textarea "****"
click at [327, 202] on link "Additional Details (Optional)" at bounding box center [237, 200] width 266 height 13
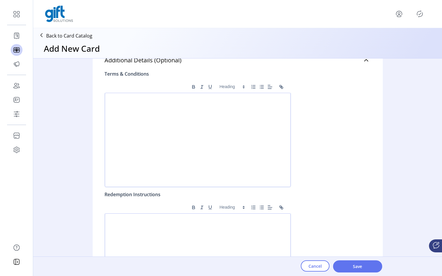
scroll to position [546, 0]
click at [199, 100] on p at bounding box center [197, 97] width 176 height 5
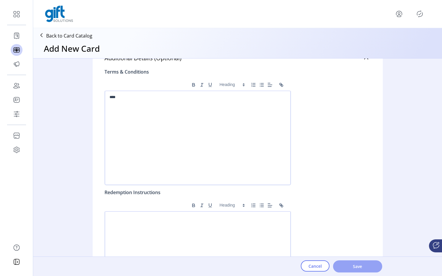
click at [372, 263] on button "Save" at bounding box center [357, 267] width 49 height 12
click at [420, 16] on icon "Publisher Panel" at bounding box center [419, 13] width 9 height 9
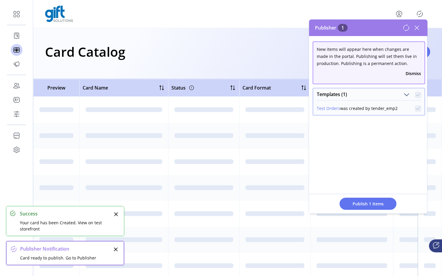
click at [407, 29] on icon at bounding box center [405, 27] width 7 height 7
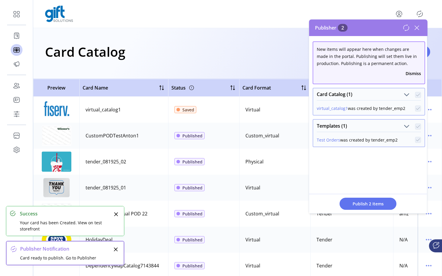
click at [415, 28] on icon at bounding box center [416, 27] width 9 height 9
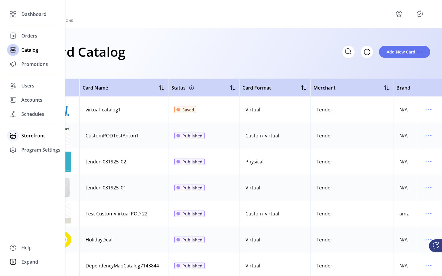
click at [17, 136] on icon at bounding box center [12, 135] width 9 height 9
click at [39, 112] on span "Schedules" at bounding box center [32, 114] width 23 height 7
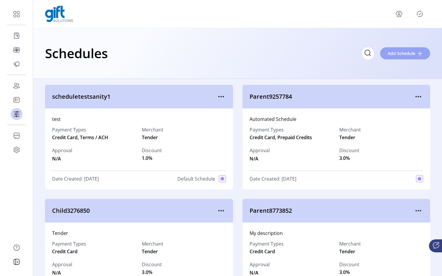
click at [388, 49] on button "Add Schedule" at bounding box center [405, 53] width 50 height 12
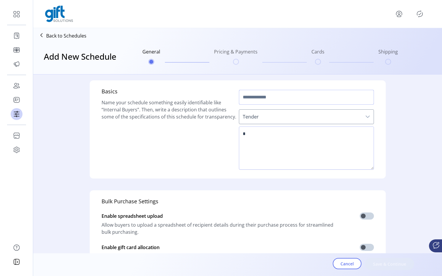
click at [255, 99] on input "text" at bounding box center [306, 97] width 135 height 15
type input "**********"
click at [258, 118] on span "Tender" at bounding box center [300, 117] width 123 height 14
click at [247, 138] on textarea at bounding box center [306, 148] width 135 height 43
type textarea "****"
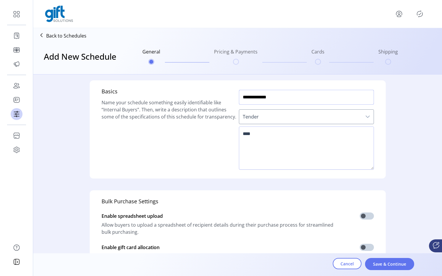
click at [280, 96] on input "**********" at bounding box center [306, 97] width 135 height 15
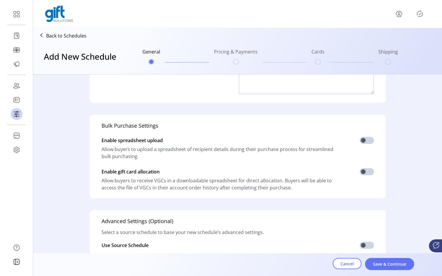
scroll to position [78, 0]
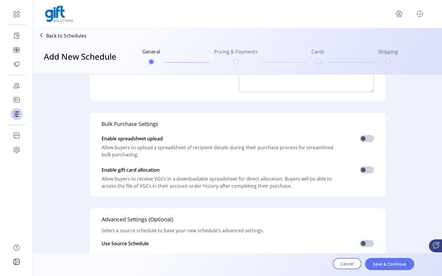
type input "**********"
click at [370, 134] on div "Bulk Purchase Settings Enable spreadsheet upload Allow buyers to upload a sprea…" at bounding box center [238, 155] width 296 height 84
click at [366, 140] on span at bounding box center [367, 138] width 14 height 7
click at [365, 171] on span at bounding box center [367, 170] width 14 height 7
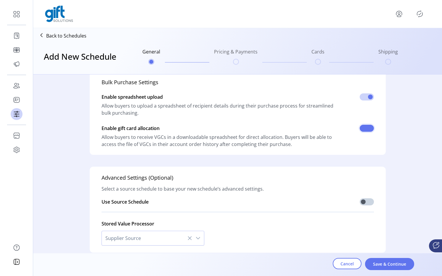
scroll to position [146, 0]
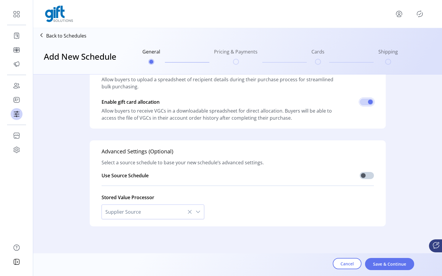
click at [166, 211] on span "Supplier Source" at bounding box center [147, 212] width 90 height 14
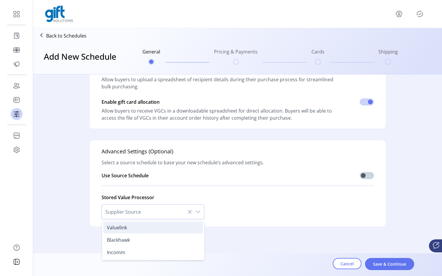
click at [148, 227] on li "Valuelink" at bounding box center [153, 228] width 100 height 12
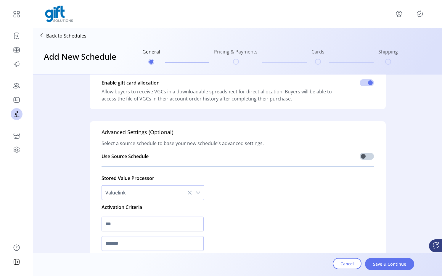
scroll to position [177, 0]
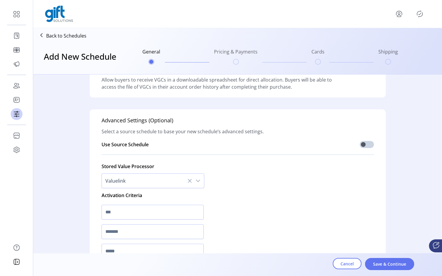
click at [133, 221] on div at bounding box center [152, 213] width 102 height 20
click at [130, 217] on input "text" at bounding box center [152, 212] width 102 height 15
type input "*"
click at [129, 226] on input "text" at bounding box center [152, 232] width 102 height 15
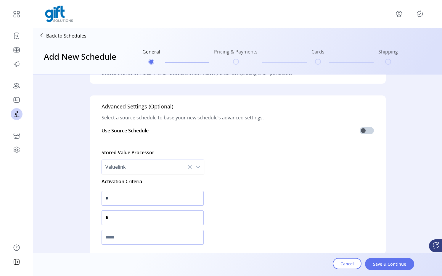
scroll to position [192, 0]
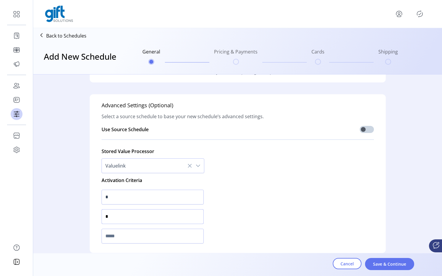
type input "*"
click at [128, 233] on input "text" at bounding box center [152, 236] width 102 height 15
type input "*"
click at [384, 262] on span "Save & Continue" at bounding box center [390, 264] width 34 height 6
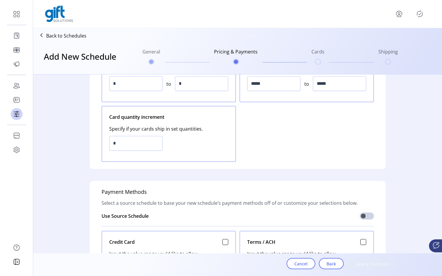
scroll to position [0, 0]
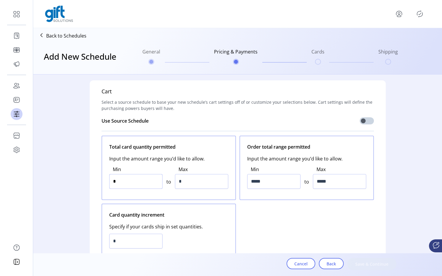
click at [144, 175] on input "*" at bounding box center [135, 181] width 53 height 15
type input "*"
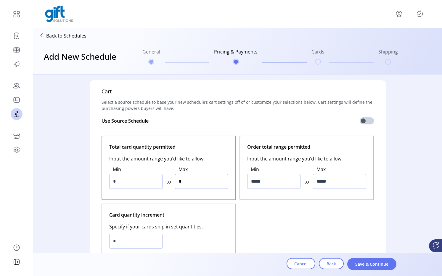
click at [207, 180] on input "*" at bounding box center [201, 181] width 53 height 15
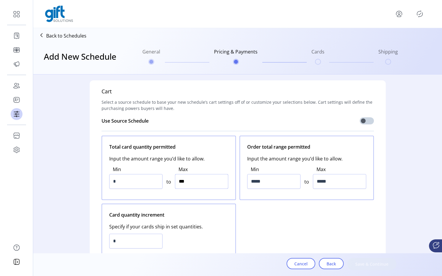
type input "*****"
click at [259, 182] on input "*****" at bounding box center [273, 181] width 53 height 15
type input "*****"
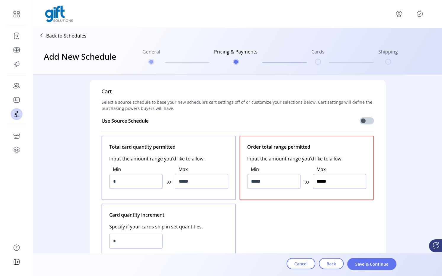
click at [344, 176] on input "*****" at bounding box center [339, 181] width 53 height 15
type input "*********"
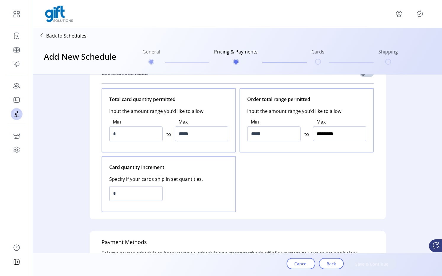
scroll to position [79, 0]
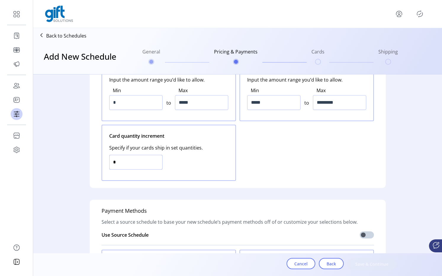
click at [158, 166] on input "*" at bounding box center [135, 162] width 53 height 15
type input "*"
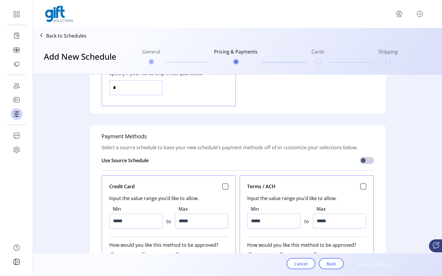
scroll to position [171, 0]
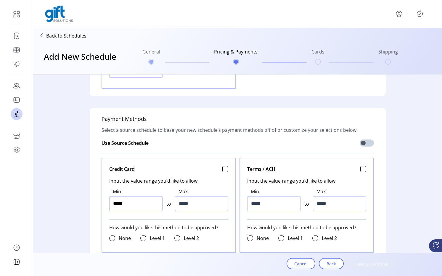
click at [135, 208] on input "*****" at bounding box center [135, 203] width 53 height 15
type input "*****"
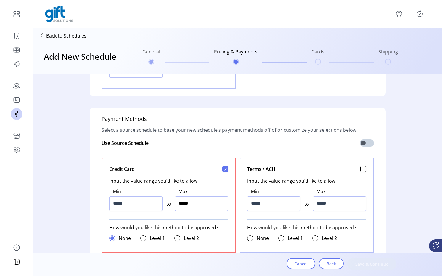
click at [183, 210] on input "*****" at bounding box center [201, 203] width 53 height 15
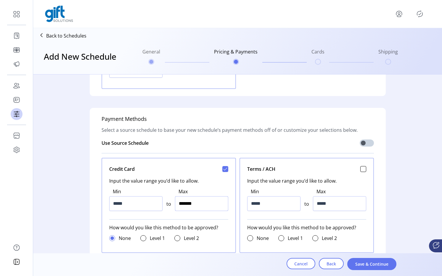
type input "*********"
click at [254, 201] on input "*****" at bounding box center [273, 203] width 53 height 15
type input "*****"
click at [254, 201] on input "*****" at bounding box center [273, 203] width 53 height 15
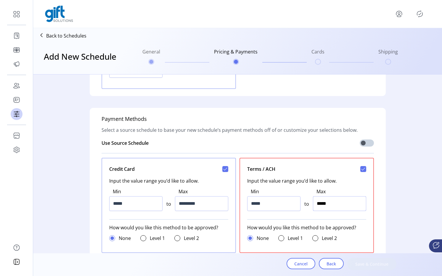
click at [336, 197] on input "*****" at bounding box center [339, 203] width 53 height 15
type input "*********"
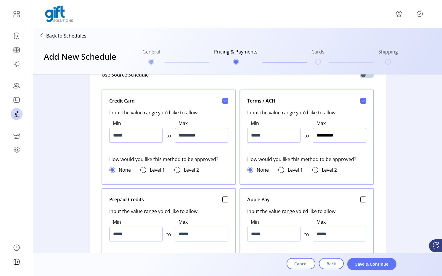
scroll to position [249, 0]
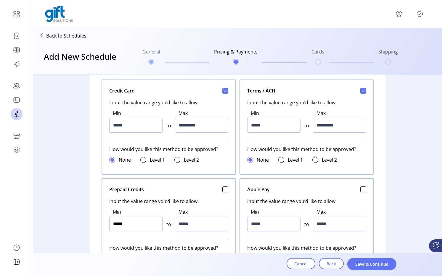
click at [154, 219] on input "*****" at bounding box center [135, 224] width 53 height 15
type input "******"
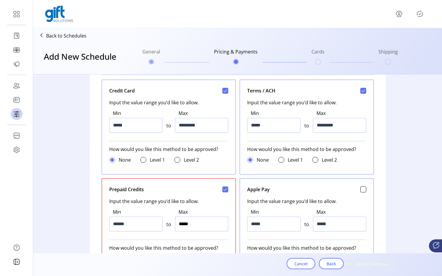
click at [187, 222] on input "*****" at bounding box center [201, 224] width 53 height 15
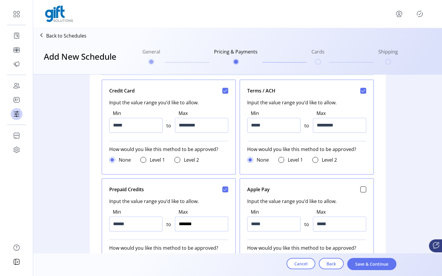
type input "*********"
click at [283, 225] on input "*****" at bounding box center [273, 224] width 53 height 15
type input "*****"
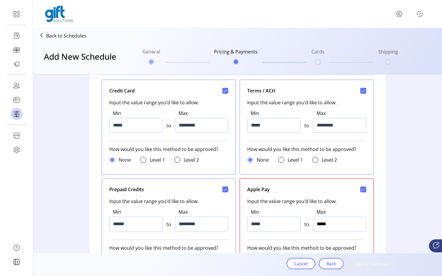
click at [319, 230] on input "*****" at bounding box center [339, 224] width 53 height 15
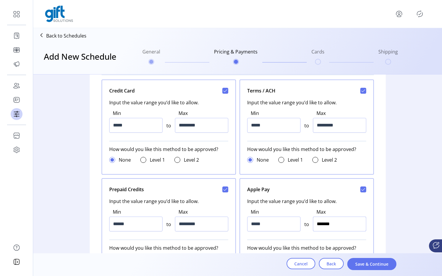
type input "*********"
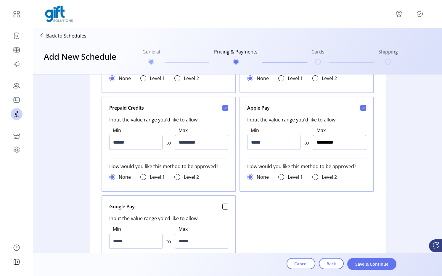
scroll to position [334, 0]
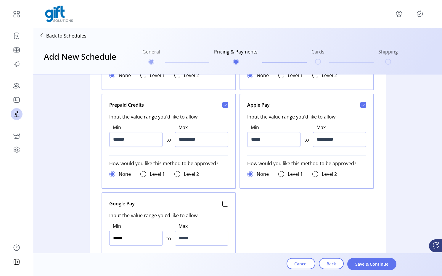
click at [136, 236] on input "*****" at bounding box center [135, 238] width 53 height 15
type input "*****"
click at [136, 236] on input "*****" at bounding box center [135, 238] width 53 height 15
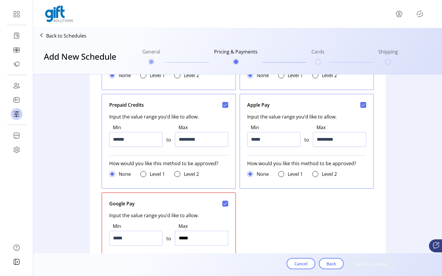
click at [196, 233] on input "*****" at bounding box center [201, 238] width 53 height 15
type input "*********"
click at [196, 233] on input "*********" at bounding box center [201, 238] width 53 height 15
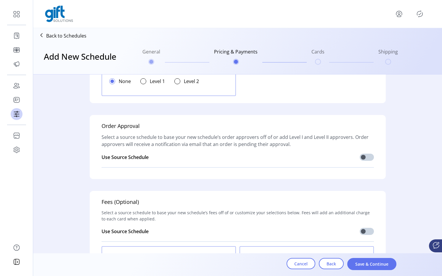
scroll to position [537, 0]
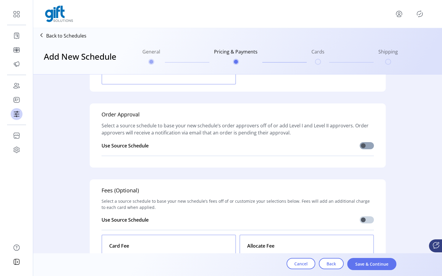
click at [360, 146] on span at bounding box center [367, 145] width 14 height 7
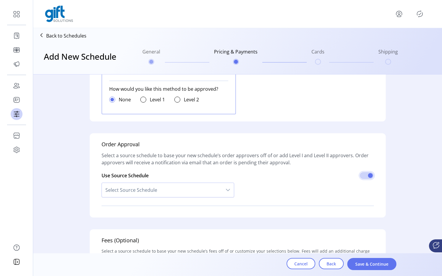
scroll to position [493, 0]
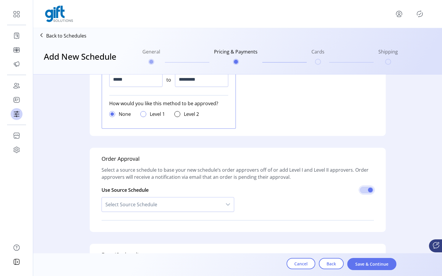
click at [141, 115] on div at bounding box center [143, 114] width 6 height 6
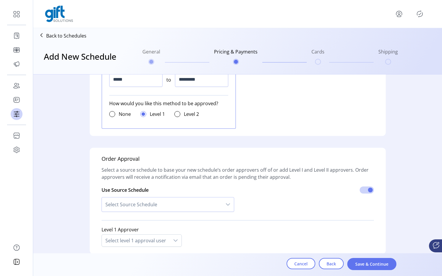
click at [147, 200] on span "Select Source Schedule" at bounding box center [162, 205] width 120 height 14
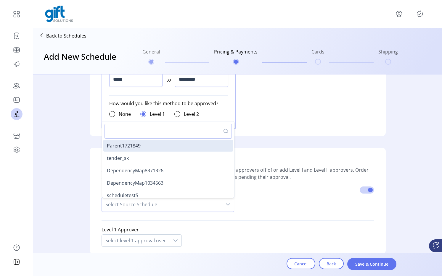
click at [86, 195] on div "Cart Select a source schedule to base your new schedule’s cart settings off of …" at bounding box center [237, 77] width 379 height 990
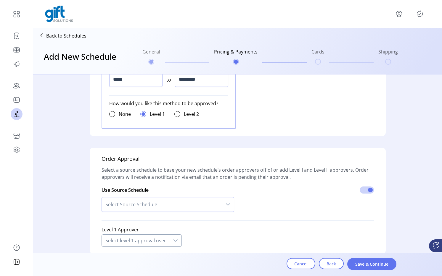
click at [143, 242] on div "Select level 1 approval user" at bounding box center [136, 241] width 68 height 12
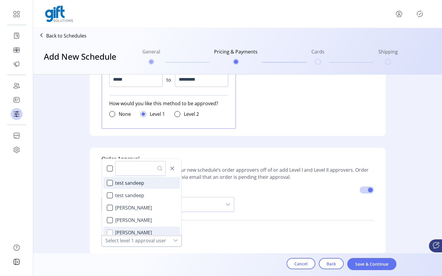
click at [109, 233] on div "Doe Chris" at bounding box center [110, 233] width 6 height 6
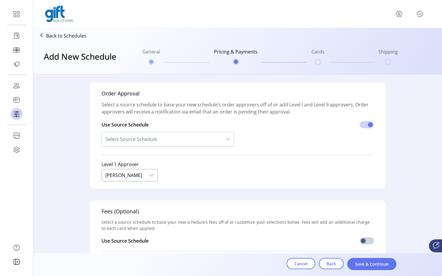
click at [267, 150] on p-divider at bounding box center [237, 154] width 272 height 9
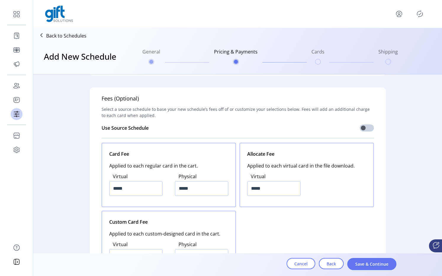
scroll to position [674, 0]
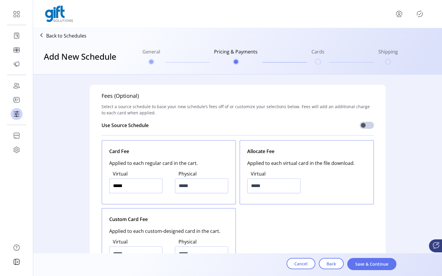
click at [145, 187] on input "*****" at bounding box center [135, 186] width 53 height 15
type input "*****"
click at [207, 191] on input "*****" at bounding box center [201, 186] width 53 height 15
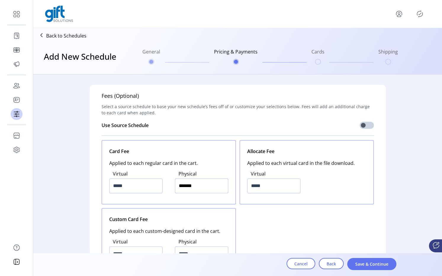
type input "*********"
click at [275, 184] on input "*****" at bounding box center [273, 186] width 53 height 15
type input "*****"
click at [212, 188] on input "*********" at bounding box center [201, 186] width 53 height 15
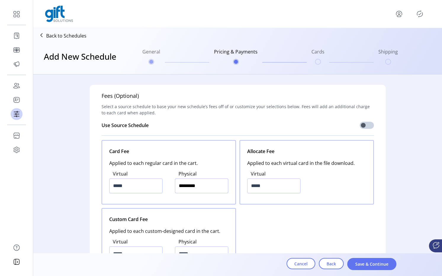
click at [212, 188] on input "*********" at bounding box center [201, 186] width 53 height 15
type input "*****"
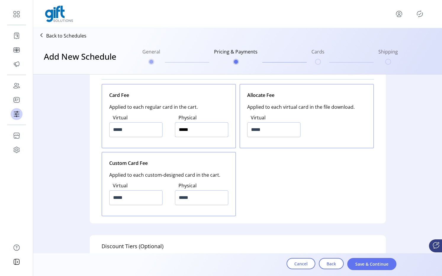
scroll to position [735, 0]
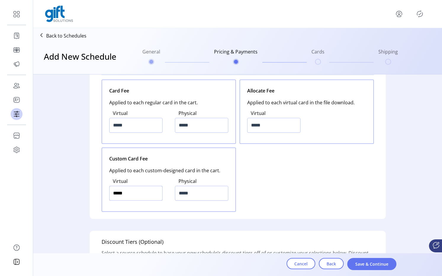
click at [135, 196] on input "*****" at bounding box center [135, 193] width 53 height 15
type input "*****"
click at [186, 193] on input "*****" at bounding box center [201, 193] width 53 height 15
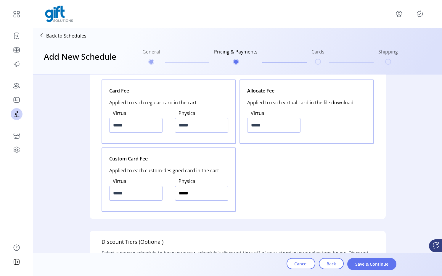
type input "*****"
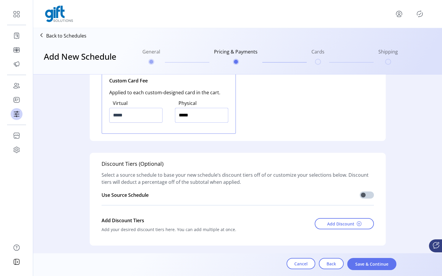
scroll to position [832, 0]
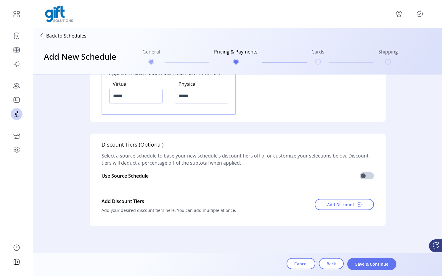
click at [350, 198] on div "Add Discount" at bounding box center [335, 207] width 78 height 22
click at [345, 203] on span "Add Discount" at bounding box center [340, 205] width 27 height 6
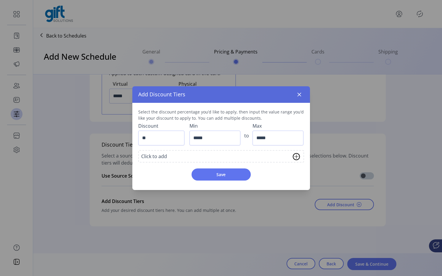
click at [164, 138] on input "**" at bounding box center [161, 138] width 46 height 15
type input "**"
click at [205, 138] on input "*****" at bounding box center [214, 138] width 51 height 15
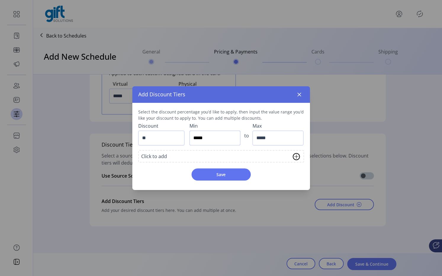
type input "*****"
click at [278, 132] on input "*****" at bounding box center [277, 138] width 51 height 15
type input "**********"
click at [232, 175] on span "Save" at bounding box center [221, 175] width 44 height 6
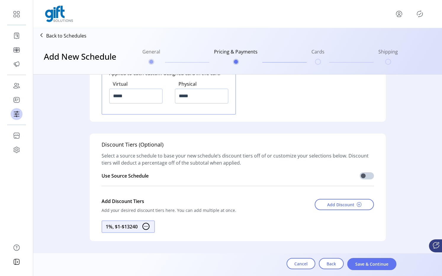
scroll to position [847, 0]
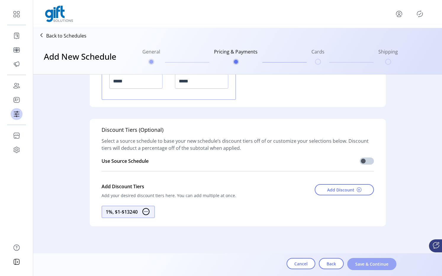
click at [369, 263] on span "Save & Continue" at bounding box center [372, 264] width 34 height 6
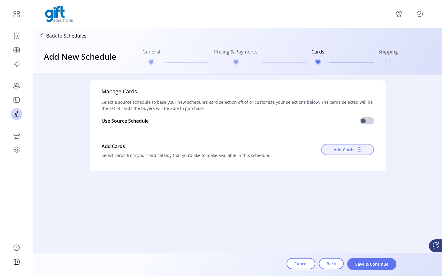
click at [333, 152] on button "Add Cards" at bounding box center [347, 149] width 53 height 11
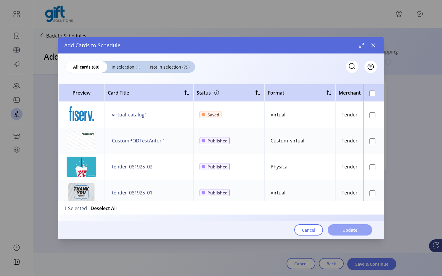
click at [350, 232] on span "Update" at bounding box center [349, 230] width 15 height 6
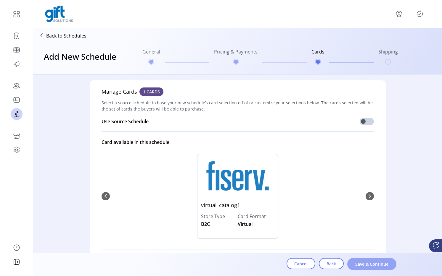
click at [370, 263] on span "Save & Continue" at bounding box center [372, 264] width 34 height 6
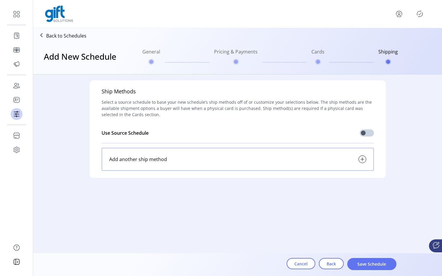
click at [323, 161] on div "Add another ship method" at bounding box center [237, 159] width 272 height 23
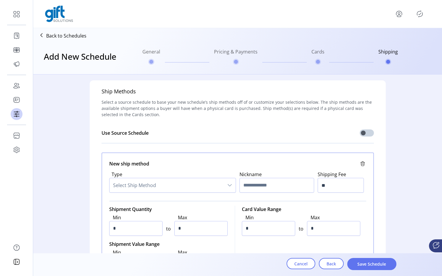
click at [213, 180] on span "Select Ship Method" at bounding box center [166, 185] width 114 height 14
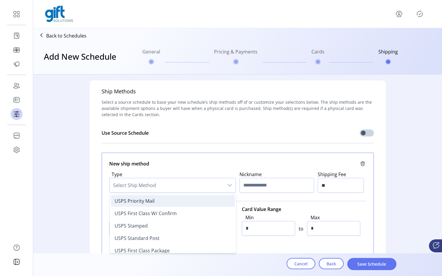
click at [176, 198] on li "USPS Priority Mail" at bounding box center [173, 201] width 124 height 12
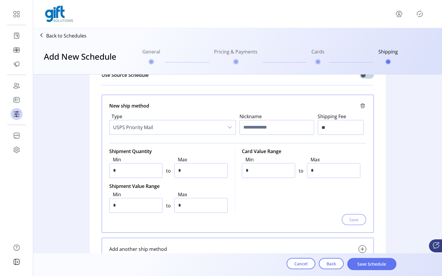
scroll to position [85, 0]
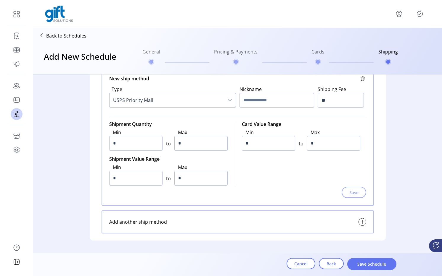
click at [273, 97] on input "text" at bounding box center [276, 100] width 75 height 15
type input "****"
click at [331, 104] on input "**" at bounding box center [341, 100] width 46 height 15
type input "****"
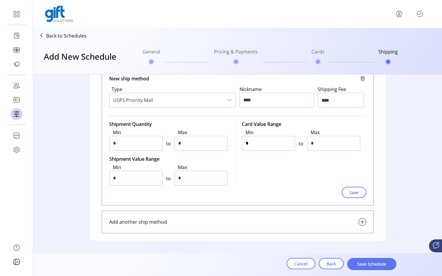
click at [269, 142] on input "*" at bounding box center [268, 143] width 53 height 15
type input "*"
click at [322, 145] on input "*" at bounding box center [333, 143] width 53 height 15
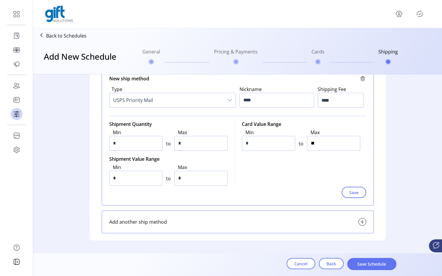
type input "***"
click at [262, 105] on input "****" at bounding box center [276, 100] width 75 height 15
click at [259, 104] on input "****" at bounding box center [276, 100] width 75 height 15
type input "*******"
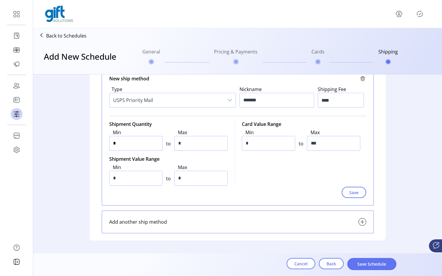
click at [147, 144] on input "*" at bounding box center [135, 143] width 53 height 15
type input "*"
click at [200, 141] on input "*" at bounding box center [200, 143] width 53 height 15
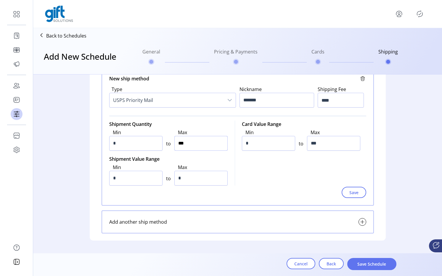
type input "*****"
click at [147, 179] on input "*" at bounding box center [135, 178] width 53 height 15
type input "*"
click at [182, 177] on input "**" at bounding box center [200, 178] width 53 height 15
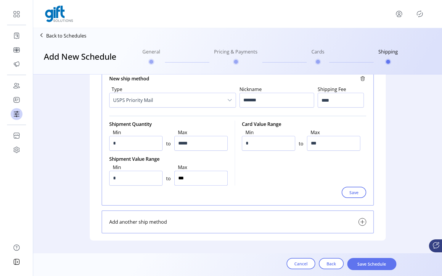
drag, startPoint x: 182, startPoint y: 177, endPoint x: 265, endPoint y: 177, distance: 83.7
click at [265, 177] on div "Shipment Quantity Min * to Max ***** Shipment Value Range Min * to Max *** Card…" at bounding box center [237, 154] width 257 height 66
type input "*****"
click at [349, 191] on span "Save" at bounding box center [353, 193] width 9 height 6
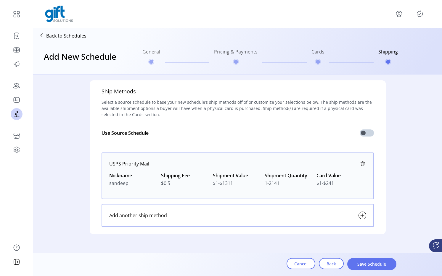
scroll to position [8, 0]
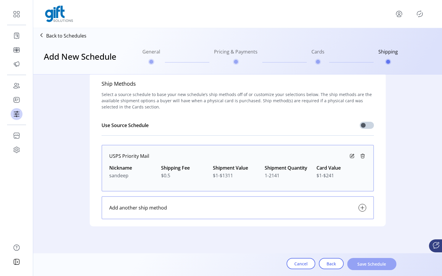
click at [365, 264] on span "Save Schedule" at bounding box center [372, 264] width 34 height 6
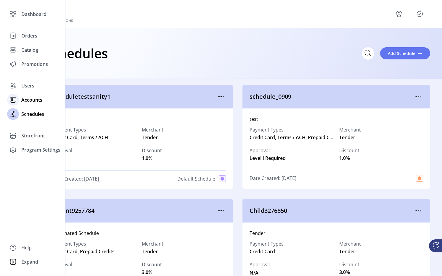
click at [28, 99] on span "Accounts" at bounding box center [31, 99] width 21 height 7
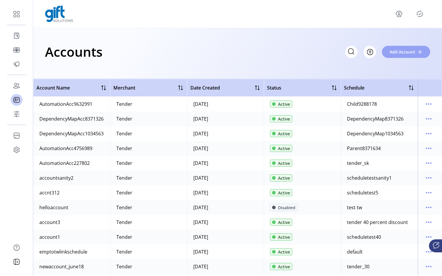
click at [396, 50] on span "Add Account" at bounding box center [402, 52] width 26 height 6
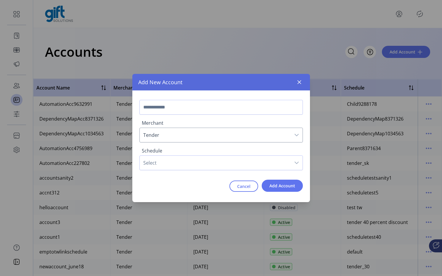
click at [183, 165] on span "Select" at bounding box center [215, 163] width 151 height 14
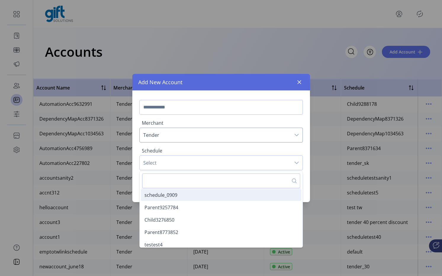
scroll to position [3, 0]
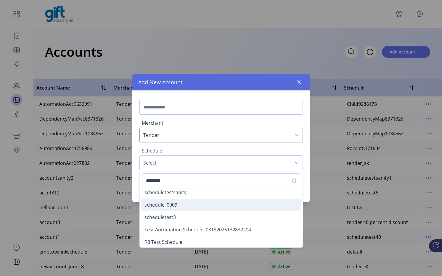
type input "********"
click at [183, 205] on li "schedule_0909" at bounding box center [221, 205] width 160 height 12
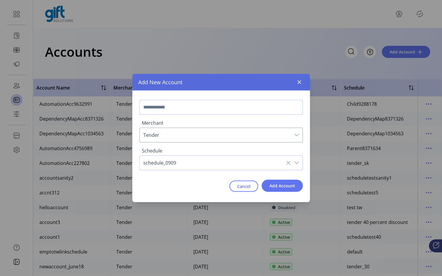
click at [169, 102] on input "text" at bounding box center [220, 107] width 163 height 15
type input "**********"
click at [288, 182] on button "Add Account" at bounding box center [282, 186] width 41 height 12
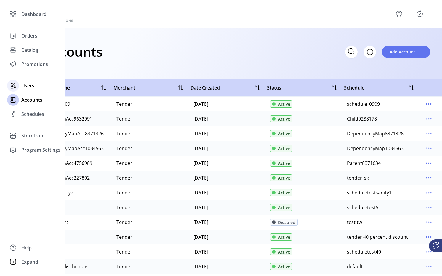
click at [22, 85] on span "Users" at bounding box center [27, 85] width 13 height 7
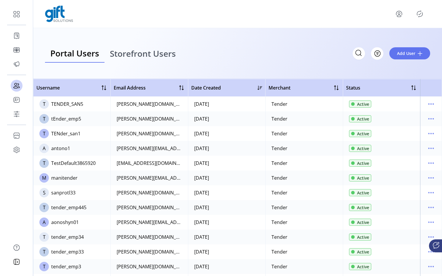
click at [148, 57] on span "Storefront Users" at bounding box center [143, 53] width 66 height 8
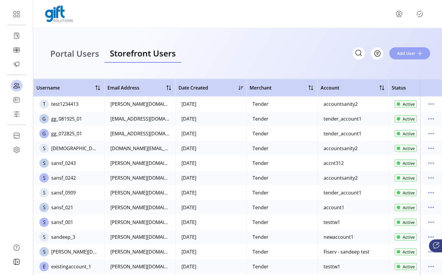
click at [396, 52] on button "Add User" at bounding box center [409, 53] width 41 height 12
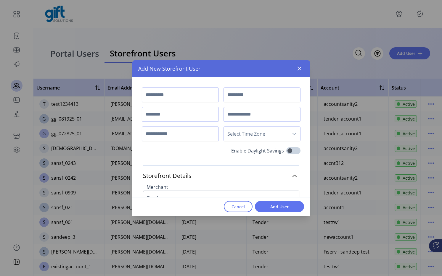
click at [172, 95] on input "text" at bounding box center [180, 95] width 77 height 15
type input "*******"
type input "****"
type input "**********"
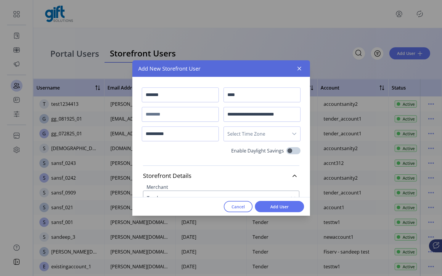
click at [245, 132] on span "Select Time Zone" at bounding box center [256, 134] width 65 height 14
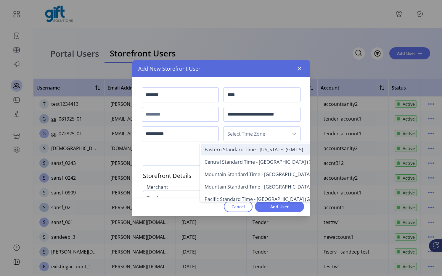
click at [233, 151] on span "Eastern Standard Time - New York (GMT-5)" at bounding box center [253, 149] width 99 height 7
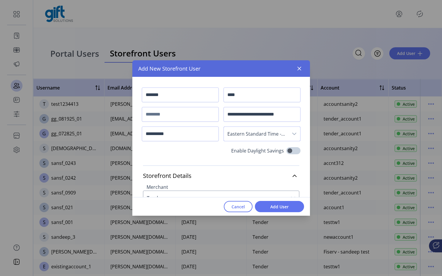
click at [153, 123] on div "**********" at bounding box center [221, 118] width 159 height 60
click at [161, 115] on input "text" at bounding box center [180, 114] width 77 height 15
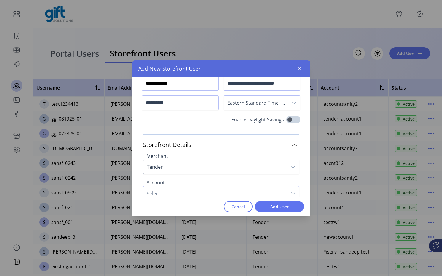
scroll to position [57, 0]
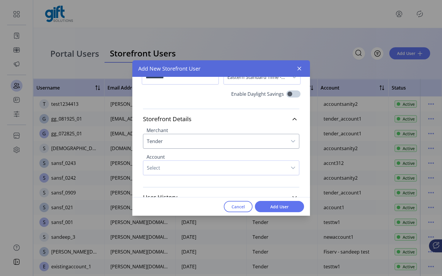
type input "**********"
click at [185, 163] on span "Select" at bounding box center [215, 168] width 144 height 14
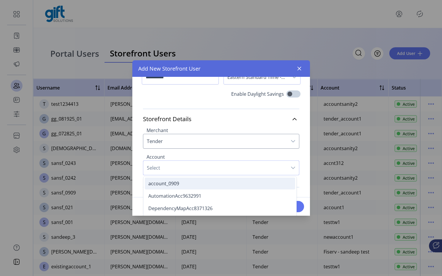
click at [185, 178] on li "account_0909" at bounding box center [220, 184] width 150 height 12
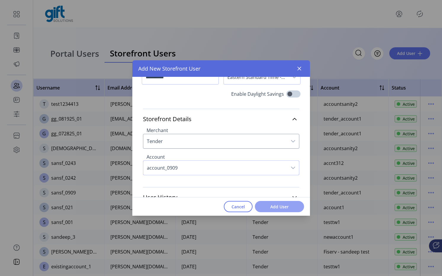
click at [270, 210] on button "Add User" at bounding box center [279, 206] width 49 height 11
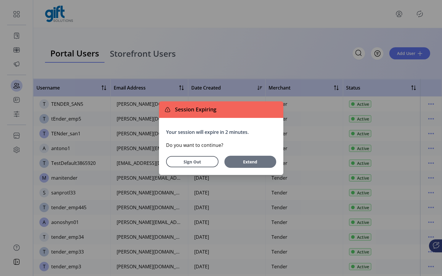
click at [244, 160] on span "Extend" at bounding box center [250, 162] width 46 height 6
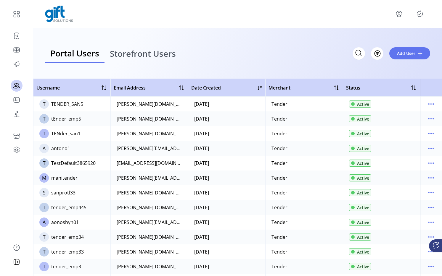
click at [256, 77] on div "Portal Users Storefront Users Filter Add User" at bounding box center [237, 53] width 409 height 51
click at [302, 42] on div "Portal Users Storefront Users Filter Add User" at bounding box center [237, 53] width 409 height 51
click at [418, 14] on icon "Publisher Panel" at bounding box center [419, 14] width 3 height 2
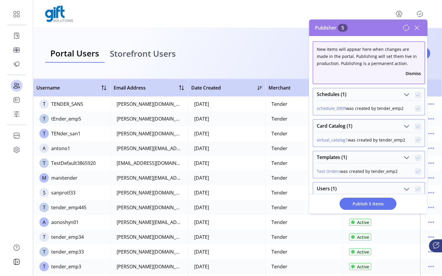
click at [408, 28] on icon at bounding box center [405, 27] width 7 height 7
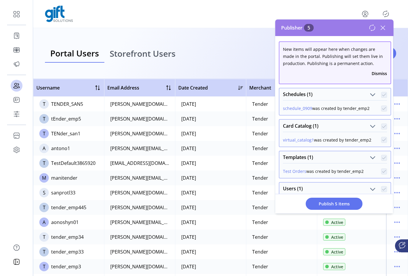
click at [385, 26] on icon at bounding box center [382, 27] width 9 height 9
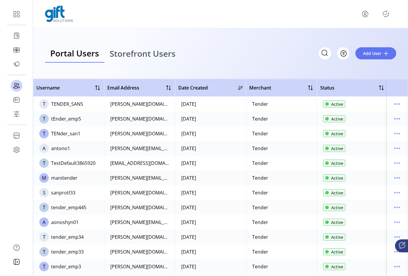
click at [154, 51] on span "Storefront Users" at bounding box center [143, 53] width 66 height 8
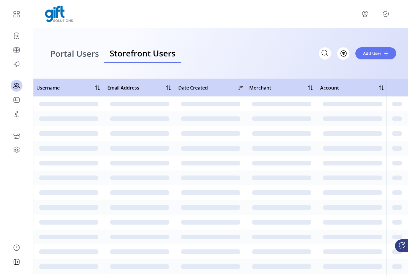
click at [153, 53] on span "Storefront Users" at bounding box center [143, 53] width 66 height 8
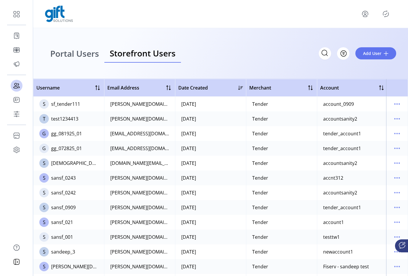
click at [366, 13] on icon "menu" at bounding box center [366, 13] width 2 height 2
click at [341, 39] on span "Sign Out" at bounding box center [344, 37] width 44 height 5
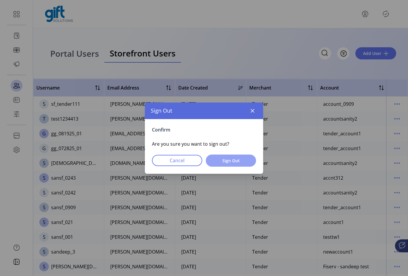
click at [226, 166] on button "Sign Out" at bounding box center [231, 161] width 50 height 12
click at [224, 162] on span "Sign Out" at bounding box center [231, 161] width 35 height 6
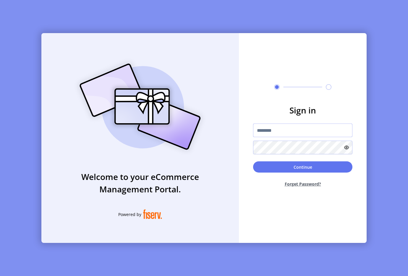
click at [276, 129] on input "text" at bounding box center [302, 131] width 99 height 14
type input "**********"
click at [281, 174] on div "Continue Forget Password?" at bounding box center [302, 177] width 99 height 30
click at [278, 164] on button "Continue" at bounding box center [302, 167] width 99 height 11
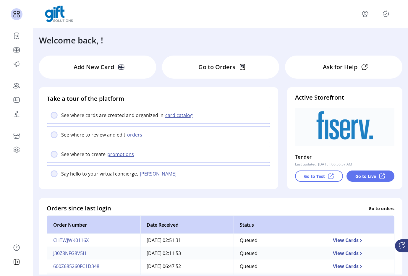
click at [308, 177] on p "Go to Test" at bounding box center [314, 176] width 21 height 6
click at [362, 176] on p "Go to Live" at bounding box center [366, 176] width 21 height 6
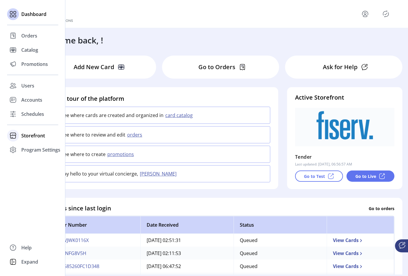
click at [13, 135] on icon at bounding box center [12, 135] width 9 height 9
click at [41, 152] on div "Styling" at bounding box center [32, 156] width 51 height 9
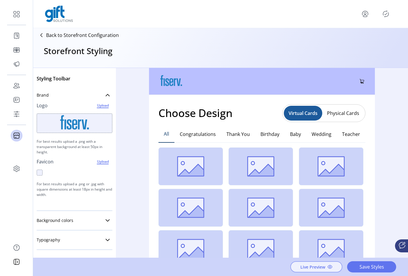
click at [309, 265] on span "Live Preview" at bounding box center [313, 267] width 25 height 6
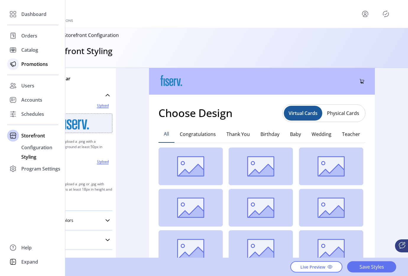
click at [24, 65] on span "Promotions" at bounding box center [34, 64] width 27 height 7
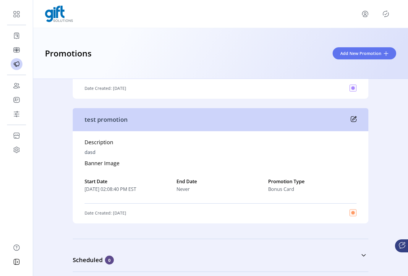
scroll to position [183, 0]
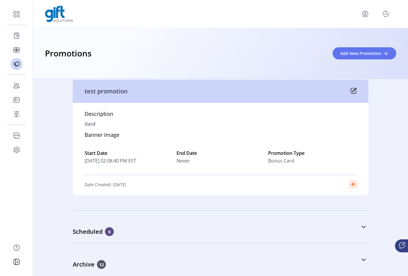
click at [386, 17] on icon "Publisher Panel" at bounding box center [385, 13] width 9 height 9
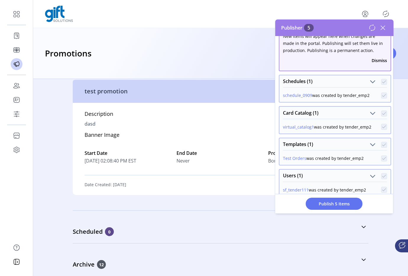
scroll to position [0, 0]
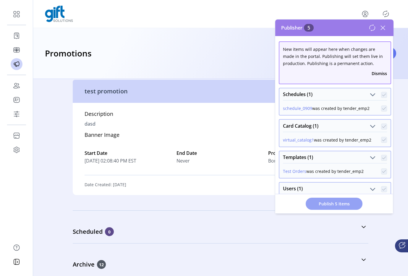
click at [320, 204] on span "Publish 5 Items" at bounding box center [334, 204] width 41 height 6
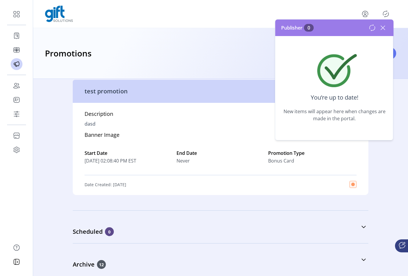
click at [381, 30] on icon at bounding box center [382, 27] width 9 height 9
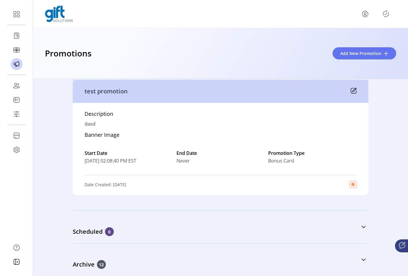
click at [354, 91] on icon at bounding box center [354, 91] width 6 height 6
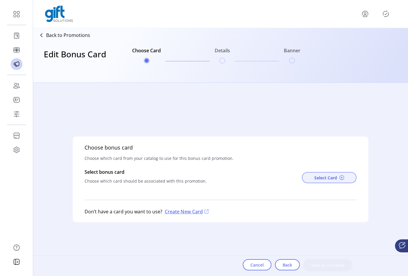
click at [314, 178] on button "Select Card" at bounding box center [329, 177] width 55 height 11
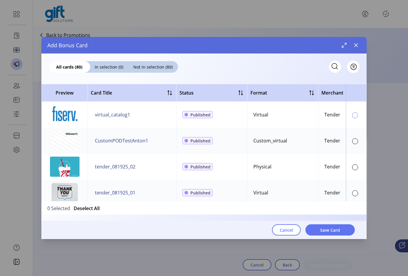
click at [353, 115] on div at bounding box center [355, 115] width 6 height 6
click at [326, 232] on span "Save Card" at bounding box center [330, 230] width 20 height 6
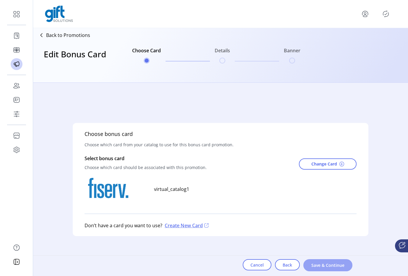
click at [323, 267] on span "Save & Continue" at bounding box center [328, 265] width 34 height 6
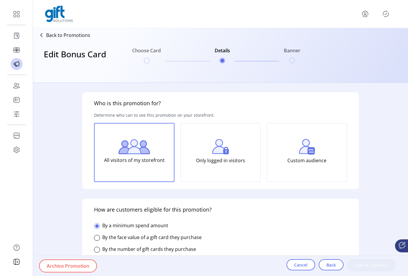
click at [323, 267] on button "Back" at bounding box center [331, 265] width 25 height 11
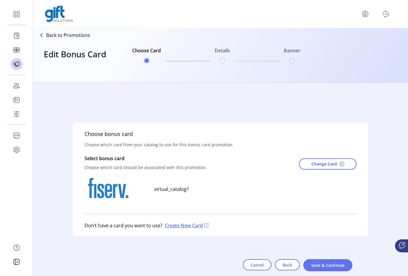
click at [323, 267] on span "Save & Continue" at bounding box center [328, 265] width 34 height 6
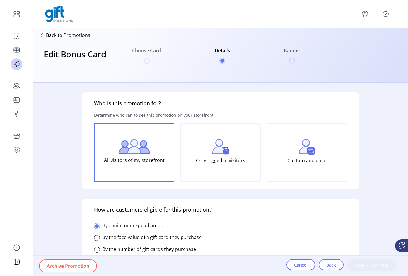
type input "**********"
type textarea "****"
type input "**********"
type input "*****"
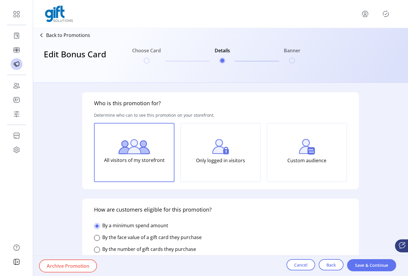
type input "*******"
drag, startPoint x: 323, startPoint y: 267, endPoint x: 368, endPoint y: 264, distance: 45.6
click at [368, 264] on div "Cancel Back Save & Continue" at bounding box center [342, 266] width 110 height 12
click at [368, 264] on span "Save & Continue" at bounding box center [372, 265] width 34 height 6
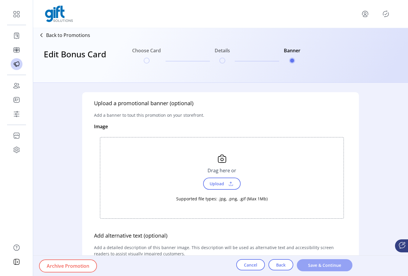
click at [341, 264] on span "Save & Continue" at bounding box center [325, 265] width 40 height 6
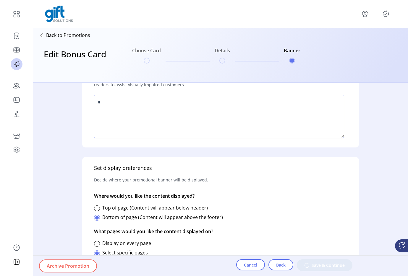
scroll to position [177, 0]
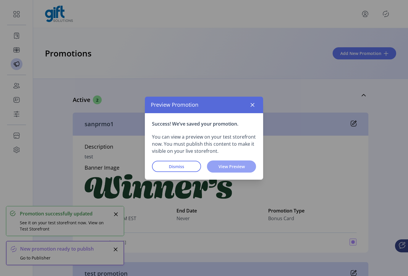
click at [244, 164] on span "View Preview" at bounding box center [232, 167] width 34 height 6
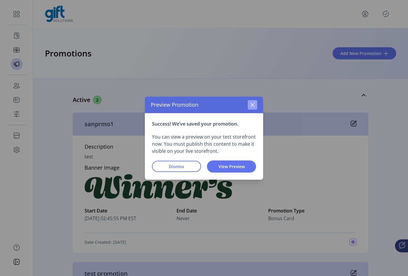
click at [250, 106] on icon "button" at bounding box center [252, 105] width 5 height 5
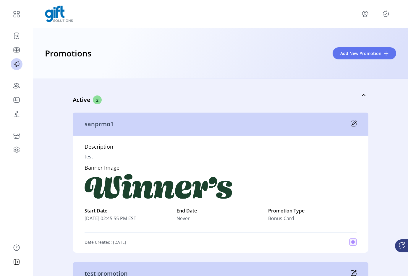
click at [383, 12] on icon "Publisher Panel" at bounding box center [385, 13] width 9 height 9
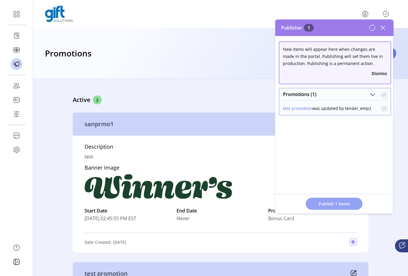
click at [328, 206] on span "Publish 1 Items" at bounding box center [334, 204] width 41 height 6
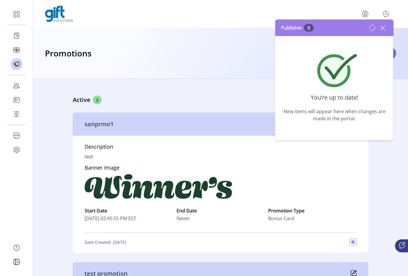
click at [384, 29] on icon at bounding box center [383, 28] width 4 height 4
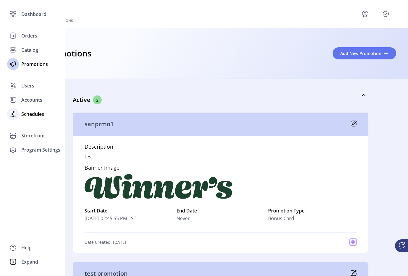
click at [22, 115] on span "Schedules" at bounding box center [32, 114] width 23 height 7
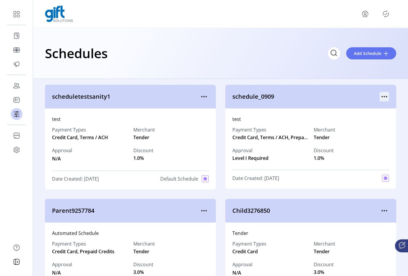
click at [384, 97] on icon "menu" at bounding box center [384, 96] width 1 height 1
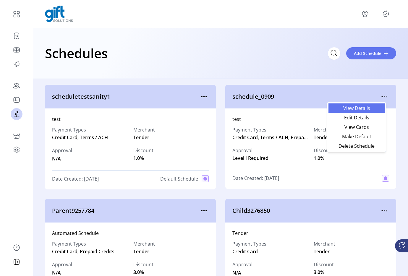
click at [349, 110] on span "View Details" at bounding box center [356, 108] width 49 height 5
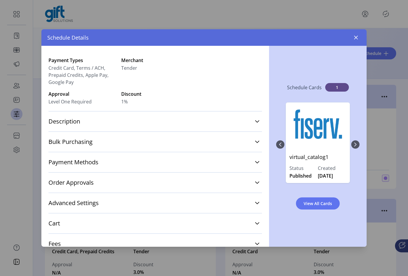
scroll to position [34, 0]
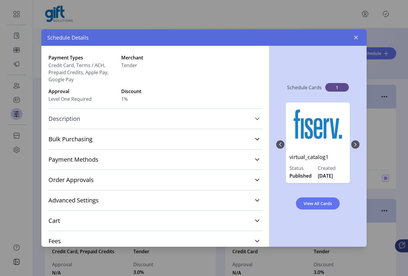
click at [165, 116] on link "Description" at bounding box center [156, 118] width 214 height 13
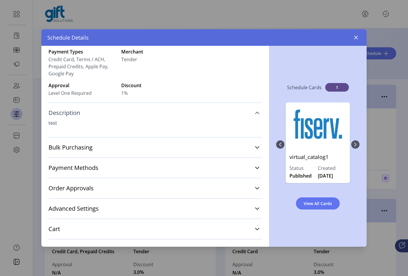
scroll to position [43, 0]
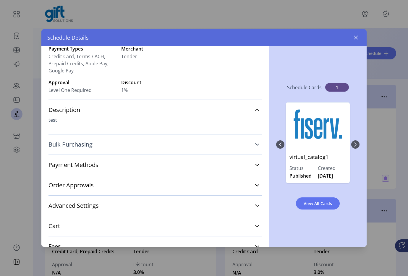
click at [128, 144] on link "Bulk Purchasing" at bounding box center [156, 144] width 214 height 13
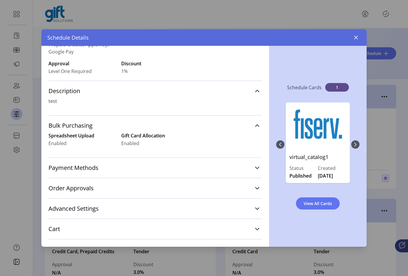
click at [114, 160] on div "Payment Methods Credit Card $1-$1341 Terms/ACH $1-$1240 Prepaid $10-$1241 Apple…" at bounding box center [156, 168] width 214 height 20
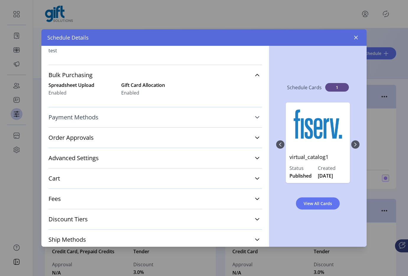
click at [105, 122] on link "Payment Methods" at bounding box center [156, 117] width 214 height 13
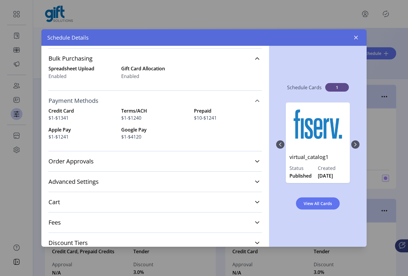
scroll to position [143, 0]
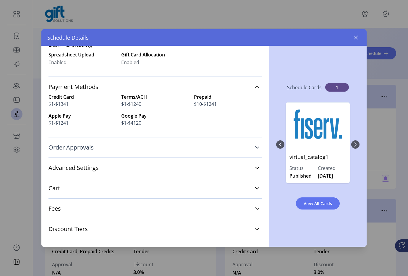
click at [96, 147] on link "Order Approvals" at bounding box center [156, 147] width 214 height 13
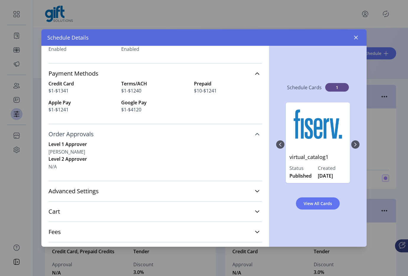
scroll to position [158, 0]
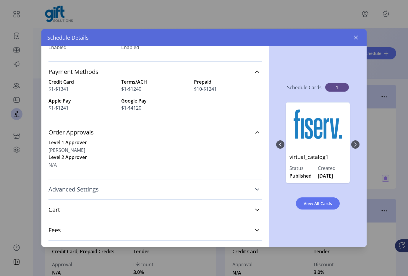
click at [92, 188] on span "Advanced Settings" at bounding box center [74, 190] width 50 height 6
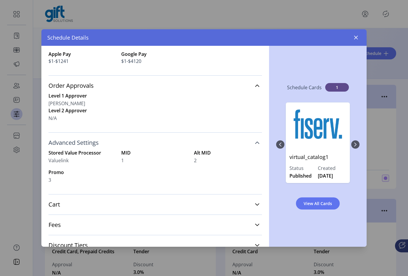
scroll to position [246, 0]
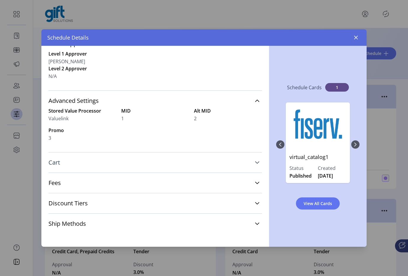
click at [112, 167] on link "Cart" at bounding box center [156, 162] width 214 height 13
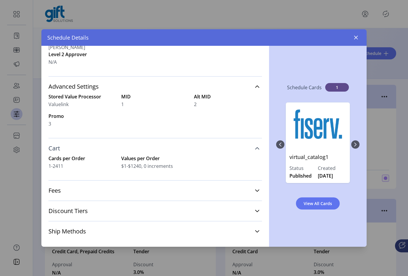
scroll to position [268, 0]
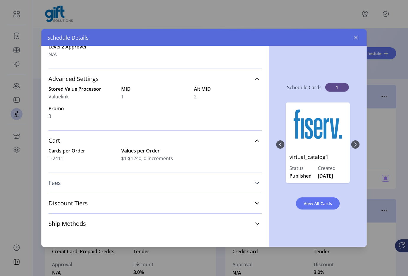
click at [104, 182] on link "Fees" at bounding box center [156, 183] width 214 height 13
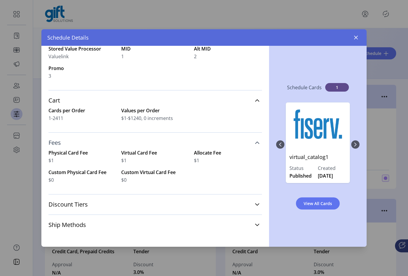
scroll to position [310, 0]
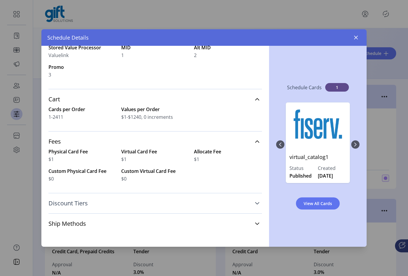
click at [104, 205] on link "Discount Tiers" at bounding box center [156, 203] width 214 height 13
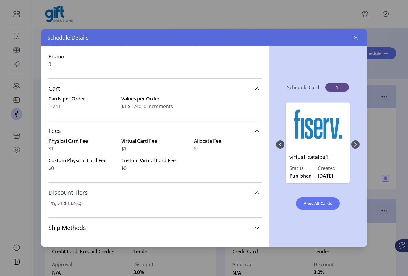
scroll to position [325, 0]
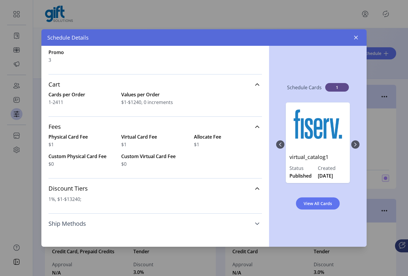
click at [94, 227] on link "Ship Methods" at bounding box center [156, 223] width 214 height 13
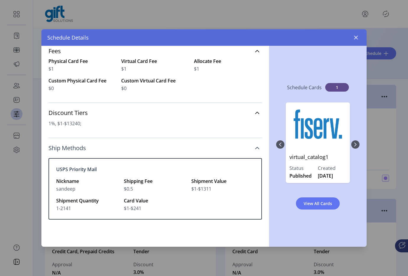
scroll to position [397, 0]
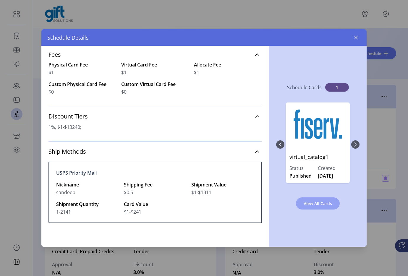
click at [304, 203] on span "View All Cards" at bounding box center [318, 204] width 28 height 6
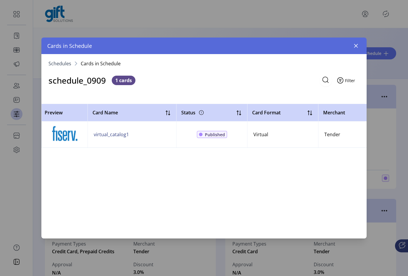
click at [357, 83] on button "Filter" at bounding box center [347, 80] width 25 height 12
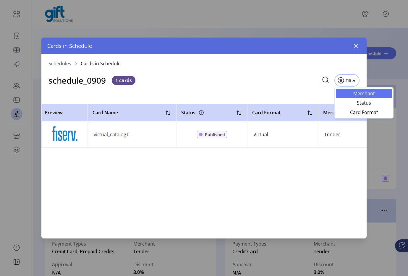
click at [349, 91] on span "Merchant" at bounding box center [364, 93] width 49 height 5
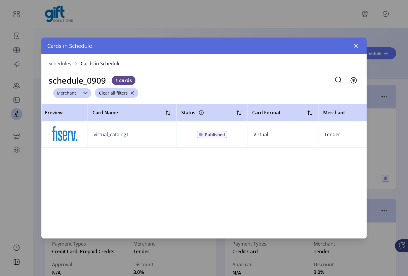
click at [65, 96] on div "Merchant" at bounding box center [66, 92] width 26 height 9
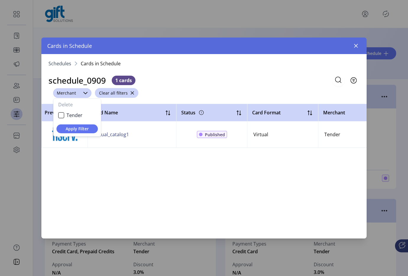
scroll to position [3, 23]
click at [76, 120] on li "Tender" at bounding box center [77, 115] width 45 height 12
click at [81, 133] on button "Apply Filter" at bounding box center [77, 129] width 41 height 9
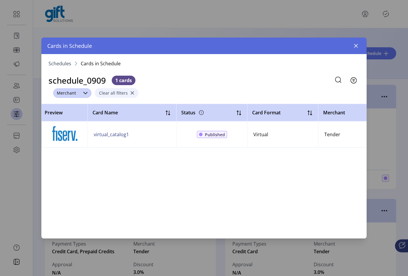
click at [133, 94] on button "Clear all filters" at bounding box center [116, 93] width 43 height 10
click at [356, 81] on button "Filter" at bounding box center [347, 80] width 25 height 12
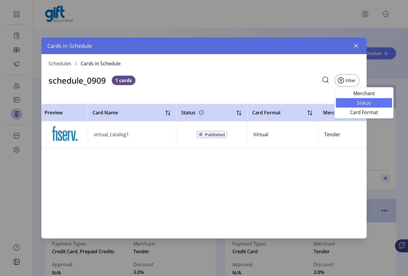
click at [350, 99] on link "Status" at bounding box center [364, 102] width 56 height 9
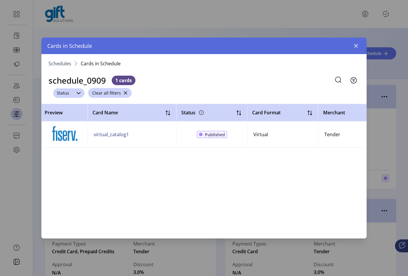
click at [72, 92] on span "Status" at bounding box center [63, 92] width 20 height 9
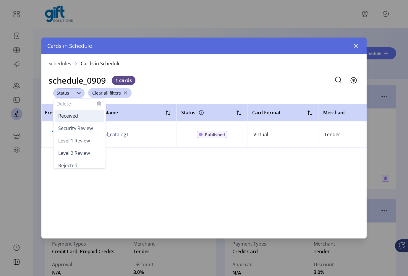
click at [71, 121] on li "Received" at bounding box center [80, 116] width 50 height 12
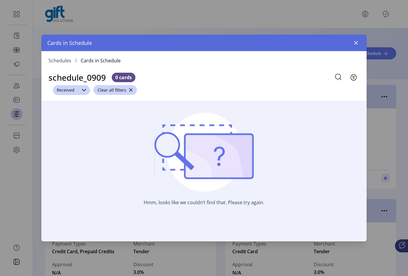
click at [74, 86] on span "Received" at bounding box center [65, 90] width 25 height 9
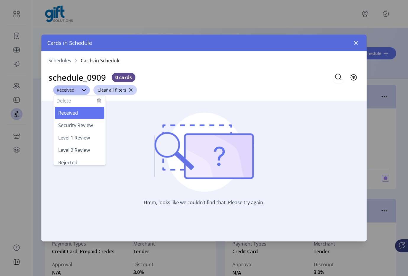
click at [133, 95] on p-button "Clear all filters" at bounding box center [115, 90] width 43 height 10
click at [131, 94] on button "Clear all filters" at bounding box center [115, 90] width 43 height 10
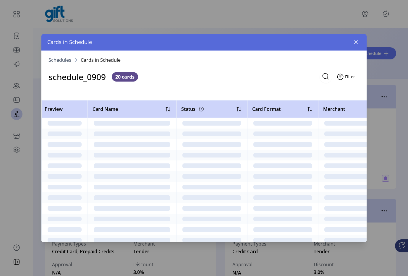
click at [352, 77] on span "Filter" at bounding box center [350, 77] width 10 height 6
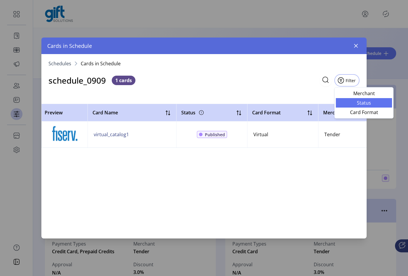
click at [353, 102] on span "Status" at bounding box center [364, 103] width 49 height 5
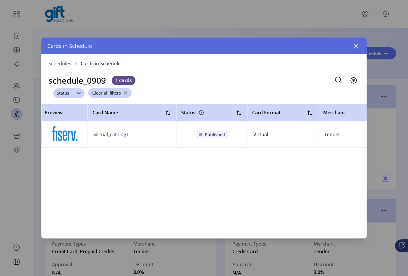
click at [75, 91] on div "dropdown trigger" at bounding box center [79, 92] width 12 height 9
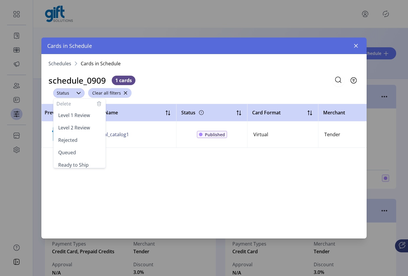
scroll to position [0, 0]
click at [366, 88] on div "Schedules Cards in Schedule schedule_0909 1 cards Filter Status Delete Received…" at bounding box center [204, 101] width 326 height 94
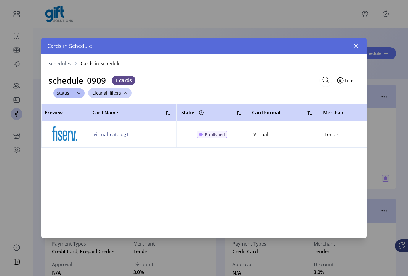
click at [357, 84] on button "Filter" at bounding box center [347, 80] width 25 height 12
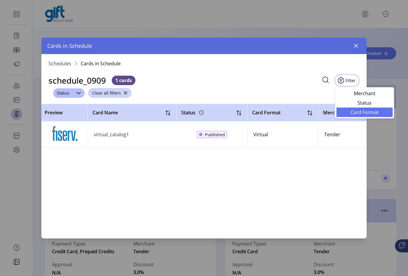
click at [353, 113] on span "Card Format" at bounding box center [364, 112] width 49 height 5
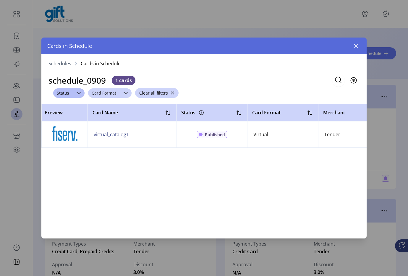
click at [118, 94] on span "Card Format" at bounding box center [104, 92] width 32 height 9
click at [191, 99] on div "Schedules Cards in Schedule schedule_0909 1 cards Filter Status Card Format Del…" at bounding box center [204, 101] width 326 height 94
click at [69, 93] on span "Status" at bounding box center [63, 92] width 20 height 9
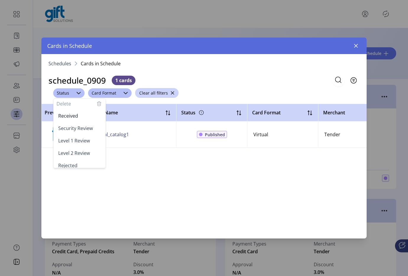
click at [205, 86] on div "schedule_0909 1 cards Filter" at bounding box center [204, 80] width 326 height 14
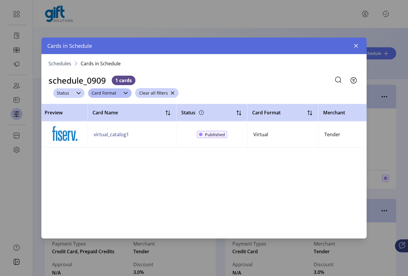
click at [78, 95] on icon "dropdown trigger" at bounding box center [78, 93] width 5 height 5
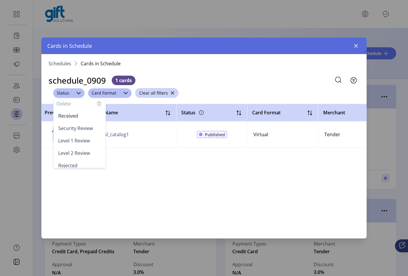
click at [201, 91] on div "Status Delete Received Security Review Level 1 Review Level 2 Review Rejected Q…" at bounding box center [204, 93] width 302 height 10
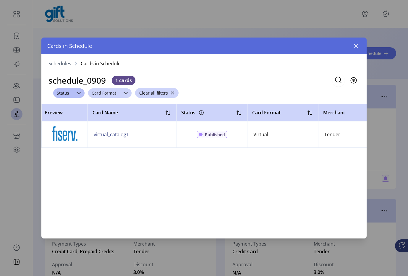
click at [114, 90] on span "Card Format" at bounding box center [104, 92] width 32 height 9
click at [223, 94] on div "Status Card Format Delete Published Saved Clear all filters" at bounding box center [204, 93] width 302 height 10
click at [358, 46] on icon "button" at bounding box center [356, 45] width 5 height 5
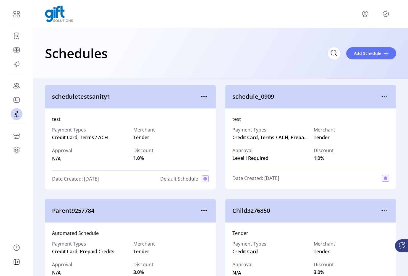
click at [389, 95] on div "schedule_0909" at bounding box center [310, 97] width 171 height 24
click at [382, 95] on icon "menu" at bounding box center [384, 96] width 9 height 9
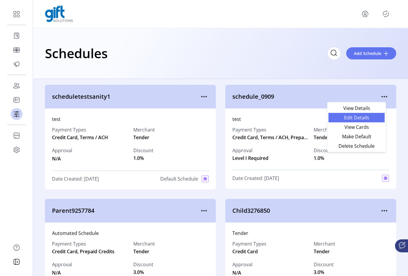
click at [353, 117] on span "Edit Details" at bounding box center [356, 117] width 49 height 5
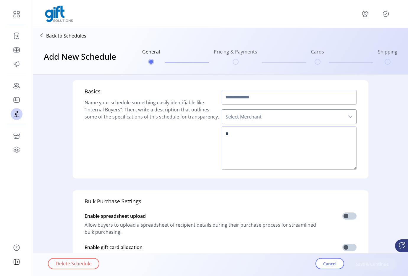
type input "**********"
type textarea "****"
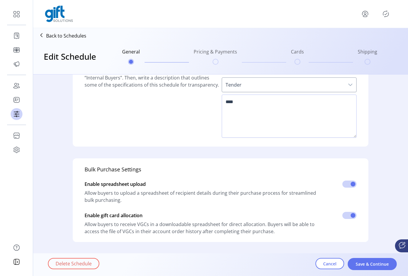
scroll to position [46, 0]
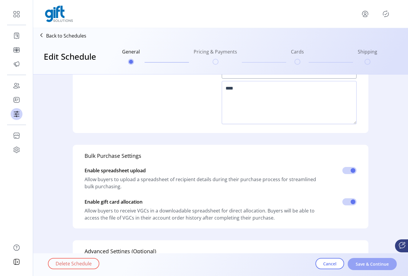
click at [354, 261] on button "Save & Continue" at bounding box center [372, 264] width 49 height 12
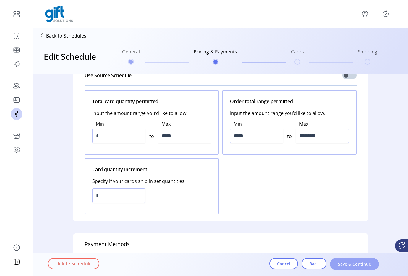
click at [354, 262] on span "Save & Continue" at bounding box center [355, 264] width 34 height 6
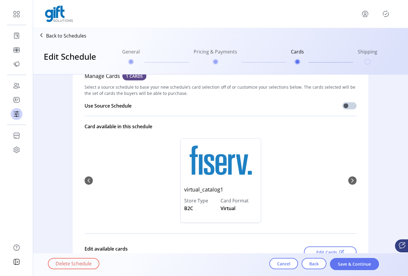
scroll to position [19, 0]
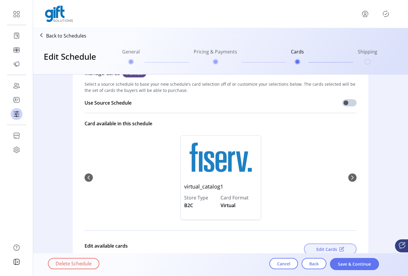
click at [322, 245] on button "Edit Cards" at bounding box center [330, 249] width 53 height 11
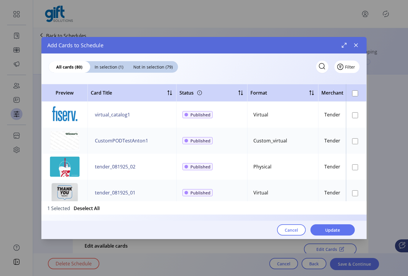
click at [351, 67] on span "Filter" at bounding box center [350, 67] width 10 height 6
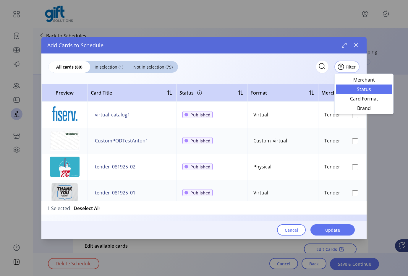
click at [346, 86] on link "Status" at bounding box center [364, 89] width 56 height 9
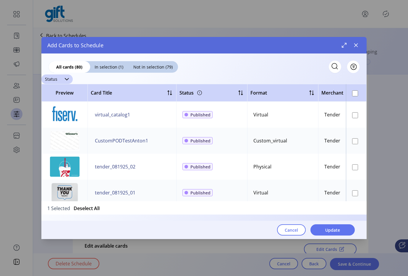
click at [63, 80] on div "dropdown trigger" at bounding box center [67, 79] width 12 height 9
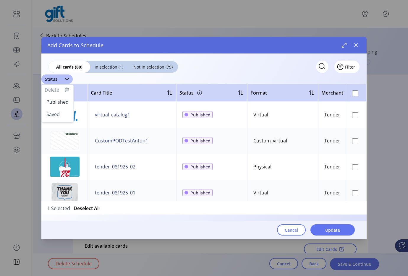
click at [357, 68] on button "Filter" at bounding box center [347, 67] width 25 height 12
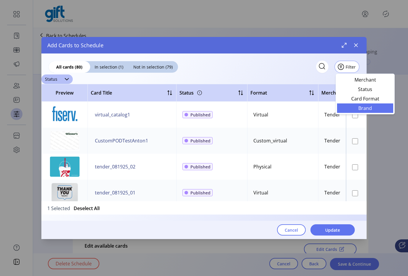
click at [350, 106] on span "Brand" at bounding box center [365, 108] width 49 height 5
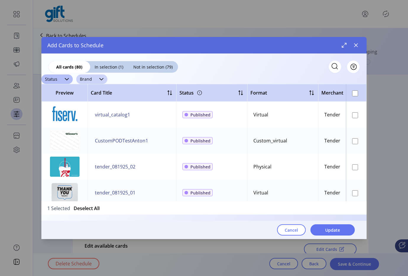
click at [99, 77] on icon "dropdown trigger" at bounding box center [101, 79] width 5 height 5
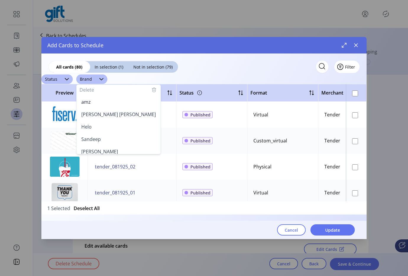
click at [353, 68] on span "Filter" at bounding box center [350, 67] width 10 height 6
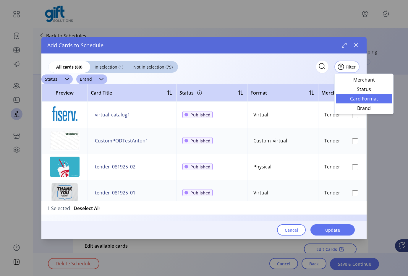
click at [346, 95] on link "Card Format" at bounding box center [364, 98] width 56 height 9
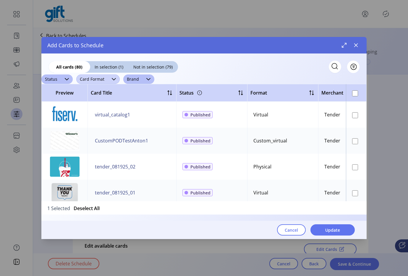
click at [106, 79] on span "Card Format" at bounding box center [92, 79] width 32 height 9
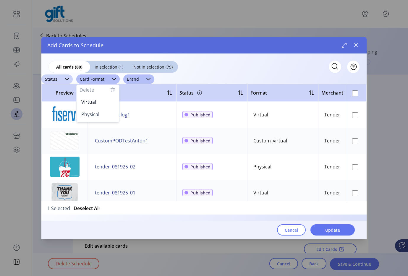
click at [69, 80] on div "dropdown trigger" at bounding box center [67, 79] width 12 height 9
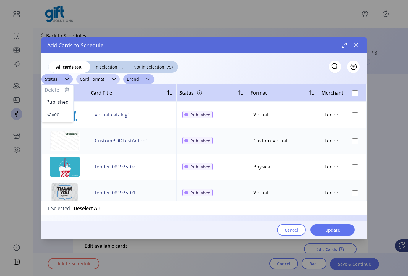
click at [87, 78] on span "Card Format" at bounding box center [92, 79] width 32 height 9
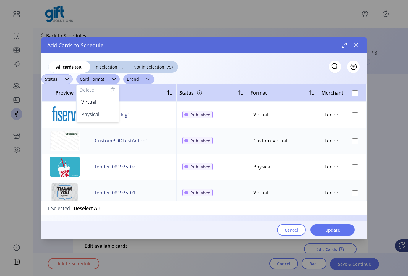
click at [58, 78] on span "Status" at bounding box center [51, 79] width 20 height 9
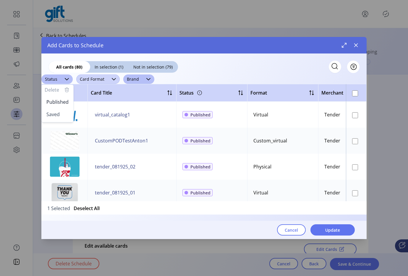
click at [94, 79] on span "Card Format" at bounding box center [92, 79] width 32 height 9
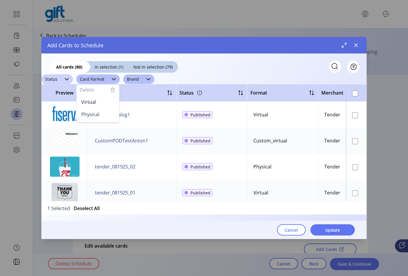
click at [58, 83] on span "Status" at bounding box center [51, 79] width 20 height 9
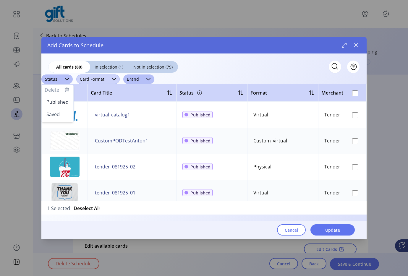
click at [94, 78] on span "Card Format" at bounding box center [92, 79] width 32 height 9
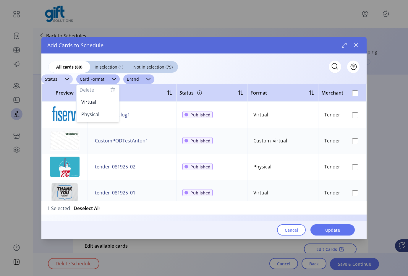
click at [56, 77] on span "Status" at bounding box center [51, 79] width 20 height 9
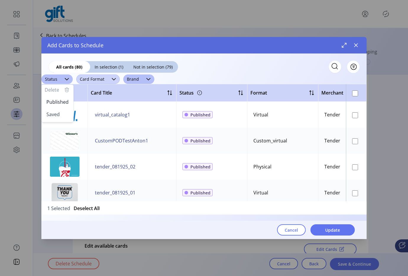
click at [97, 81] on span "Card Format" at bounding box center [92, 79] width 32 height 9
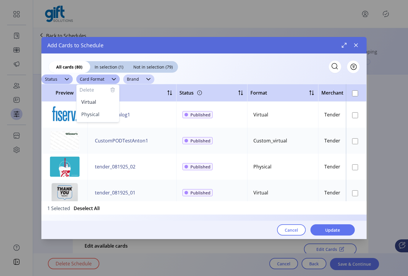
click at [139, 80] on span "Brand" at bounding box center [132, 79] width 19 height 9
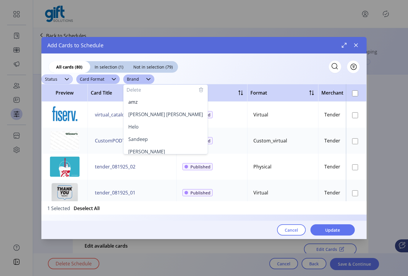
click at [47, 79] on span "Status" at bounding box center [51, 79] width 20 height 9
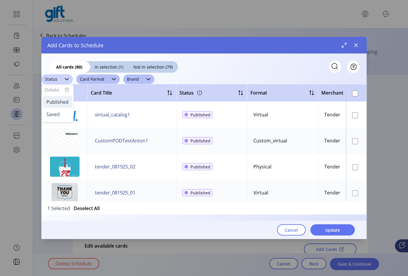
click at [61, 101] on span "Published" at bounding box center [57, 102] width 22 height 7
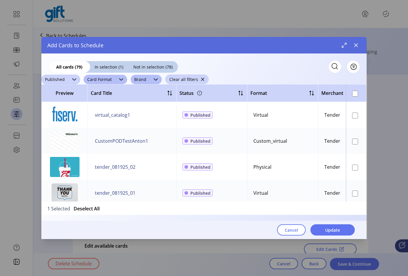
click at [65, 78] on span "Published" at bounding box center [54, 79] width 27 height 9
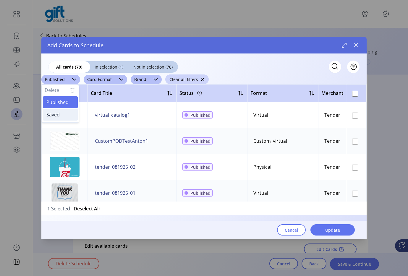
click at [62, 113] on li "Saved" at bounding box center [60, 115] width 35 height 12
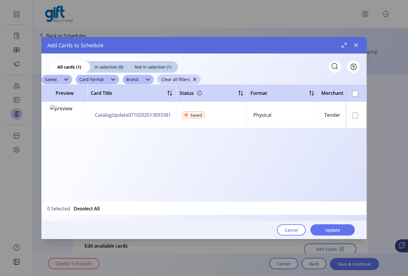
click at [86, 73] on div "All cards (1) In selection (0) Not in selection (1) Filter Saved Card Format Br…" at bounding box center [204, 147] width 326 height 186
click at [86, 77] on span "Card Format" at bounding box center [92, 79] width 32 height 9
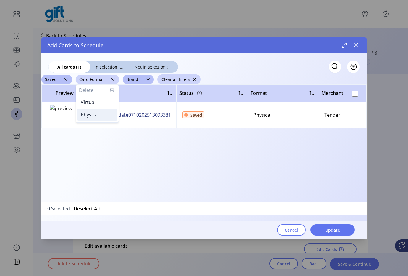
click at [88, 112] on span "Physical" at bounding box center [90, 115] width 18 height 7
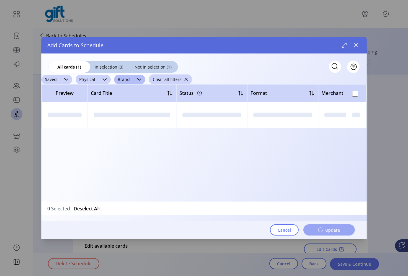
click at [56, 80] on span "Saved" at bounding box center [50, 79] width 19 height 9
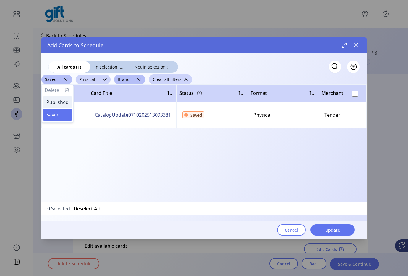
click at [59, 99] on span "Published" at bounding box center [57, 102] width 22 height 7
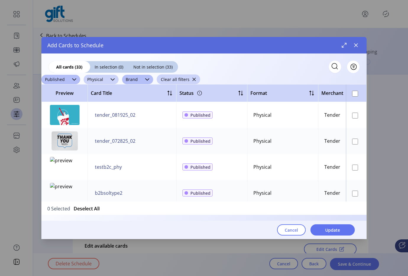
click at [102, 80] on span "Physical" at bounding box center [95, 79] width 23 height 9
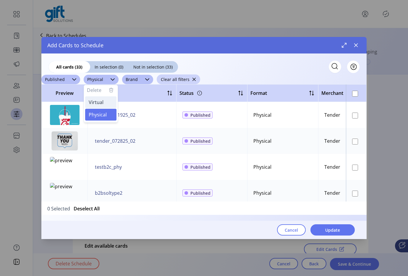
click at [101, 102] on span "Virtual" at bounding box center [96, 102] width 15 height 7
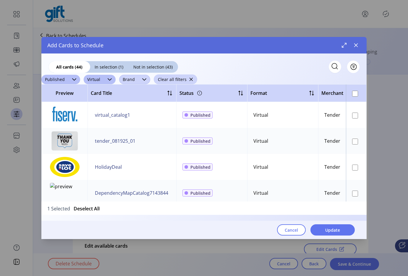
click at [125, 80] on span "Brand" at bounding box center [128, 79] width 19 height 9
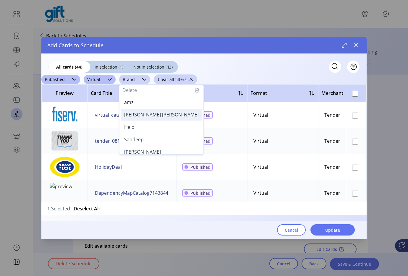
click at [125, 112] on span "[PERSON_NAME] [PERSON_NAME]" at bounding box center [161, 115] width 75 height 7
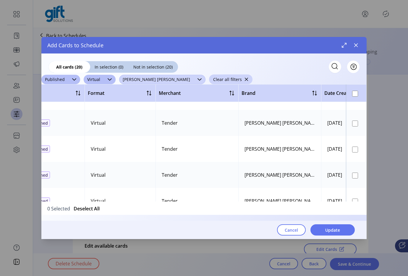
scroll to position [426, 163]
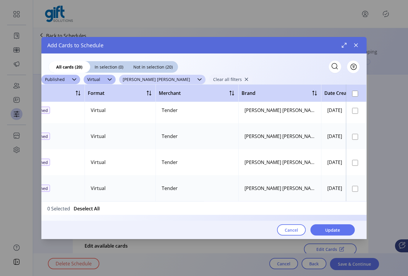
click at [209, 82] on button "Clear all filters" at bounding box center [230, 80] width 43 height 10
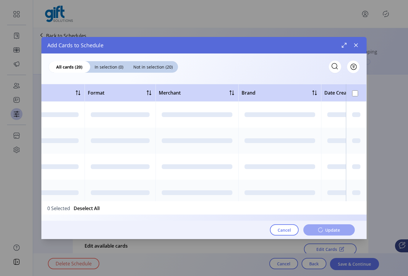
click at [355, 51] on div "Add Cards to Schedule" at bounding box center [204, 45] width 326 height 17
click at [355, 47] on icon "button" at bounding box center [356, 45] width 5 height 5
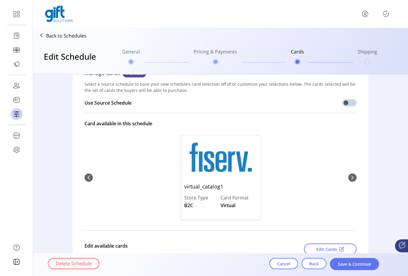
scroll to position [0, 0]
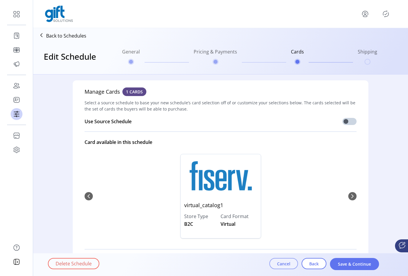
click at [289, 266] on span "Cancel" at bounding box center [283, 264] width 13 height 6
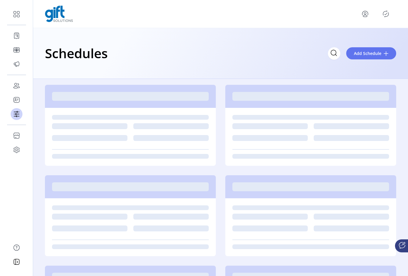
click at [289, 266] on div at bounding box center [310, 277] width 171 height 23
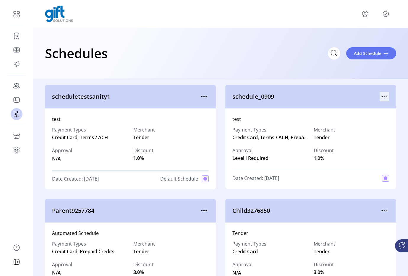
click at [380, 98] on icon "menu" at bounding box center [384, 96] width 9 height 9
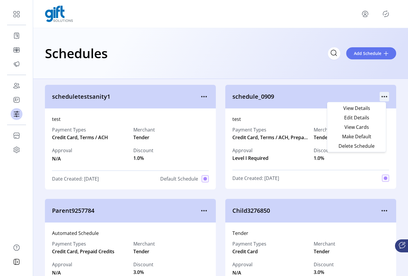
click at [380, 98] on icon "menu" at bounding box center [384, 96] width 9 height 9
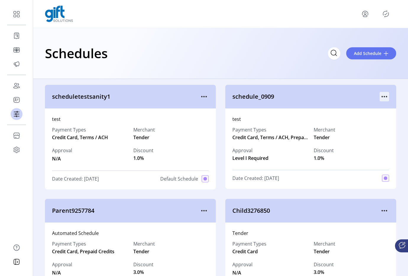
click at [380, 98] on icon "menu" at bounding box center [384, 96] width 9 height 9
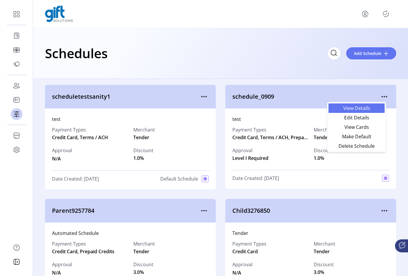
click at [361, 107] on span "View Details" at bounding box center [356, 108] width 49 height 5
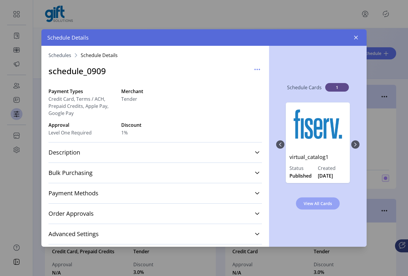
click at [326, 204] on span "View All Cards" at bounding box center [318, 204] width 28 height 6
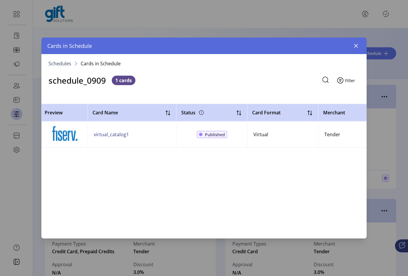
click at [351, 80] on span "Filter" at bounding box center [350, 81] width 10 height 6
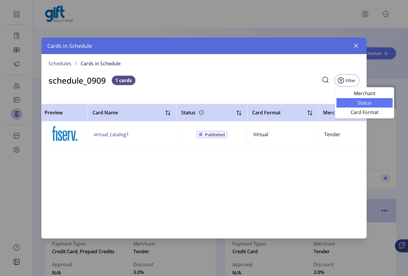
click at [349, 101] on span "Status" at bounding box center [364, 103] width 49 height 5
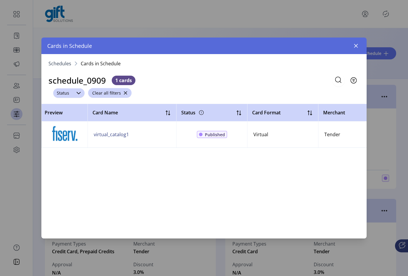
click at [75, 96] on div "dropdown trigger" at bounding box center [79, 92] width 12 height 9
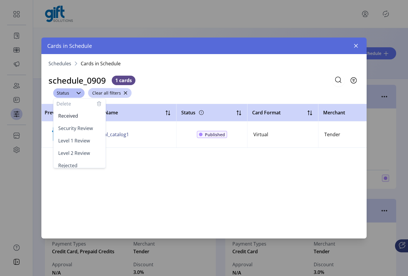
click at [343, 88] on div "Status Delete Received Security Review Level 1 Review Level 2 Review Rejected Q…" at bounding box center [204, 93] width 302 height 10
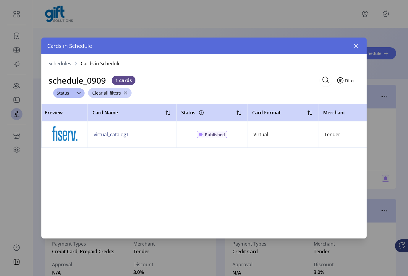
click at [353, 81] on span "Filter" at bounding box center [350, 81] width 10 height 6
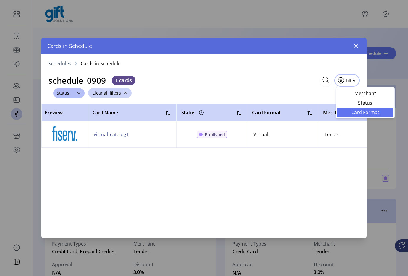
click at [352, 114] on span "Card Format" at bounding box center [365, 112] width 49 height 5
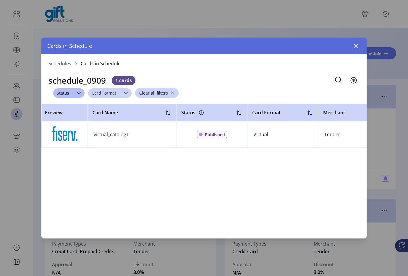
click at [105, 93] on span "Card Format" at bounding box center [104, 92] width 32 height 9
click at [206, 89] on div "Status Card Format Delete Published Saved Clear all filters" at bounding box center [204, 93] width 302 height 10
